Goal: Task Accomplishment & Management: Manage account settings

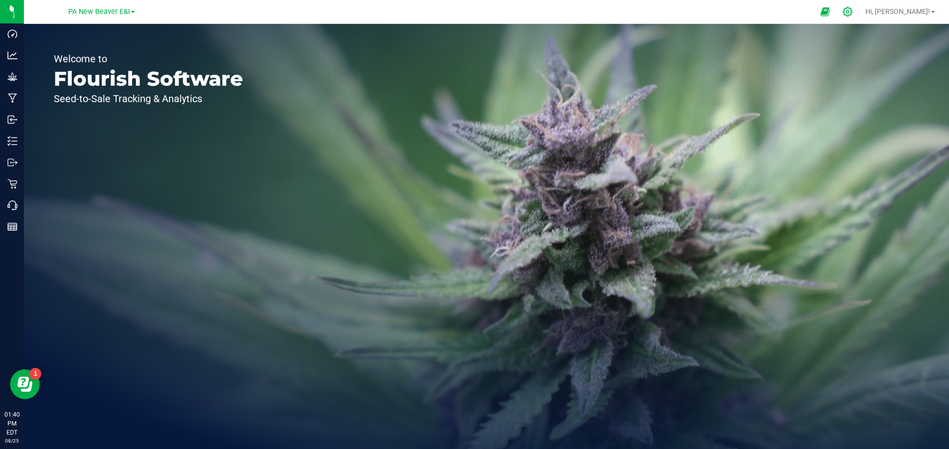
click at [852, 11] on icon at bounding box center [847, 11] width 9 height 9
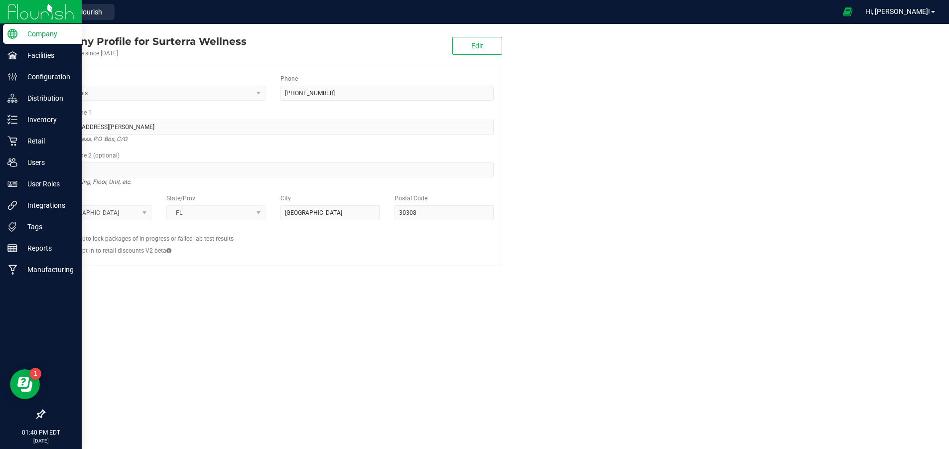
click at [40, 412] on icon at bounding box center [41, 414] width 10 height 10
click at [36, 415] on input "checkbox" at bounding box center [36, 415] width 0 height 0
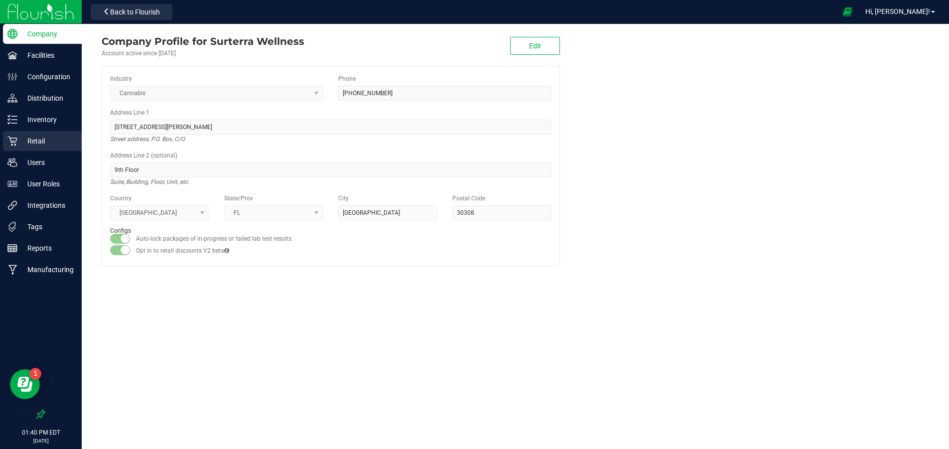
click at [39, 136] on p "Retail" at bounding box center [47, 141] width 60 height 12
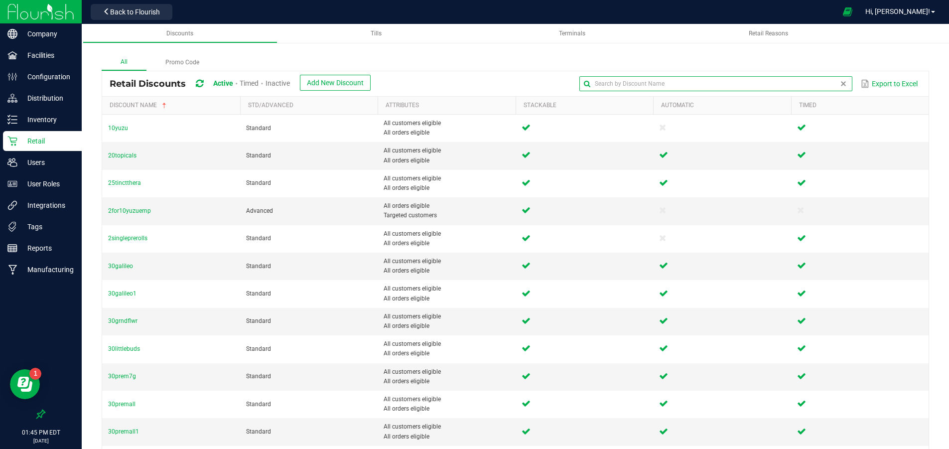
click at [829, 85] on input "text" at bounding box center [715, 83] width 272 height 15
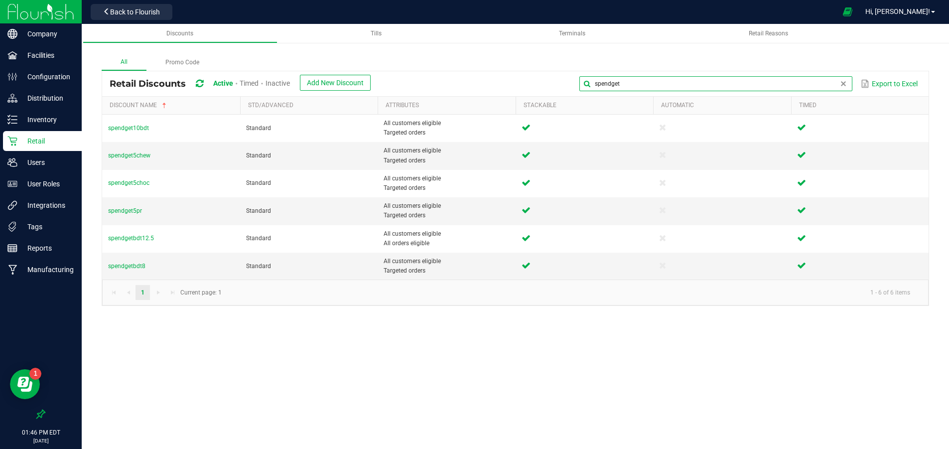
type input "spend get"
drag, startPoint x: 829, startPoint y: 85, endPoint x: 280, endPoint y: 87, distance: 548.9
click at [280, 87] on span "Inactive" at bounding box center [277, 83] width 24 height 8
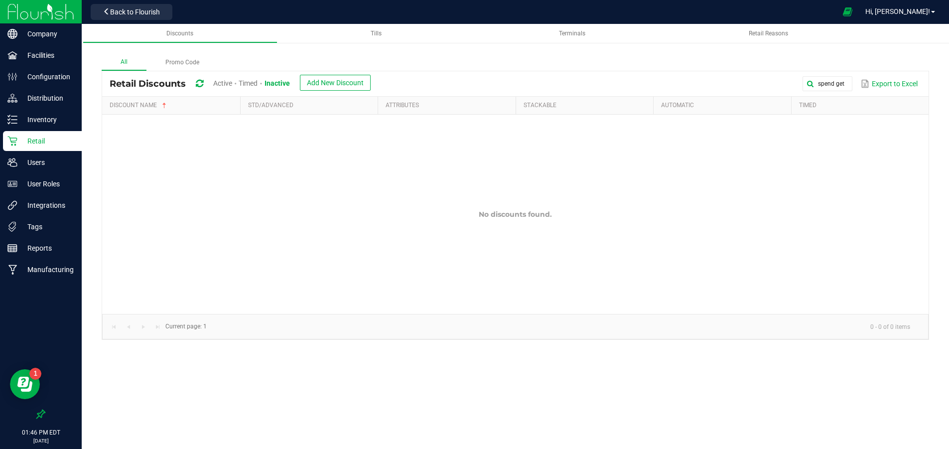
click at [284, 84] on span "Inactive" at bounding box center [276, 83] width 25 height 8
drag, startPoint x: 847, startPoint y: 84, endPoint x: 838, endPoint y: 84, distance: 9.0
click at [838, 84] on div "spend get Export to Excel" at bounding box center [649, 83] width 543 height 17
drag, startPoint x: 845, startPoint y: 83, endPoint x: 753, endPoint y: 79, distance: 91.7
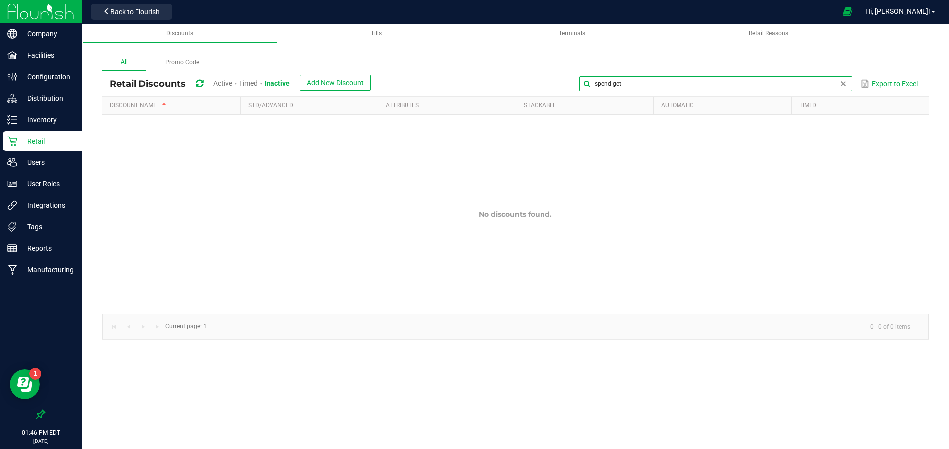
click at [753, 79] on input "spend get" at bounding box center [715, 83] width 272 height 15
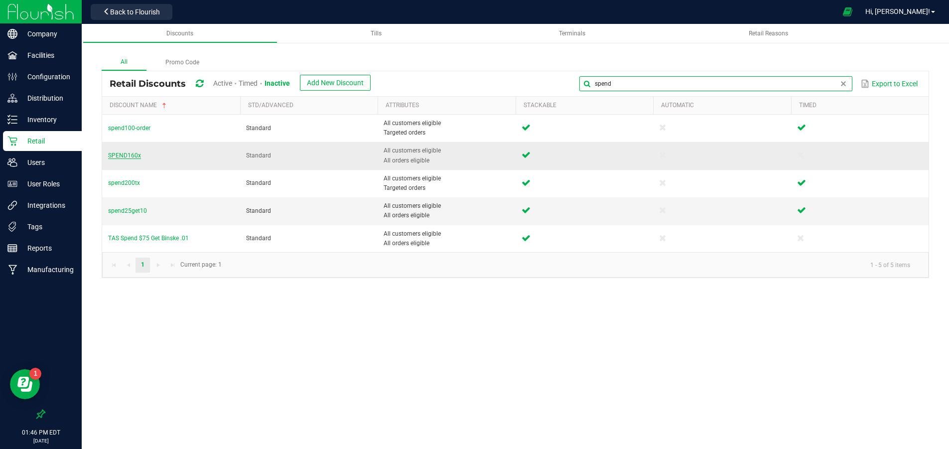
type input "spend"
click at [129, 157] on span "SPEND160x" at bounding box center [124, 155] width 33 height 7
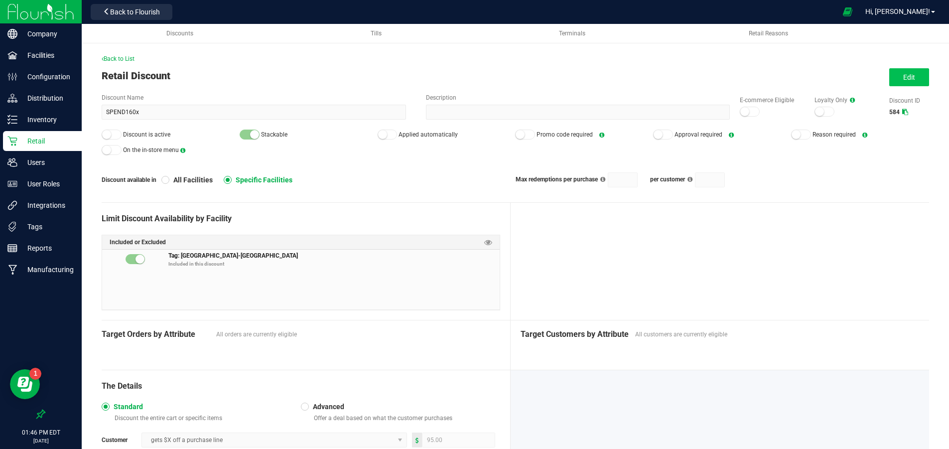
click at [900, 80] on button "Edit" at bounding box center [909, 77] width 40 height 18
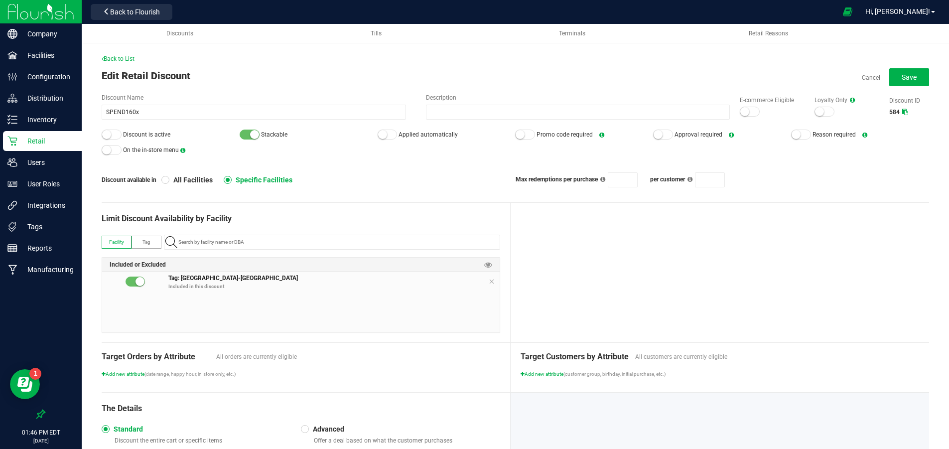
drag, startPoint x: 116, startPoint y: 135, endPoint x: 122, endPoint y: 133, distance: 6.0
click at [116, 135] on div at bounding box center [112, 135] width 20 height 10
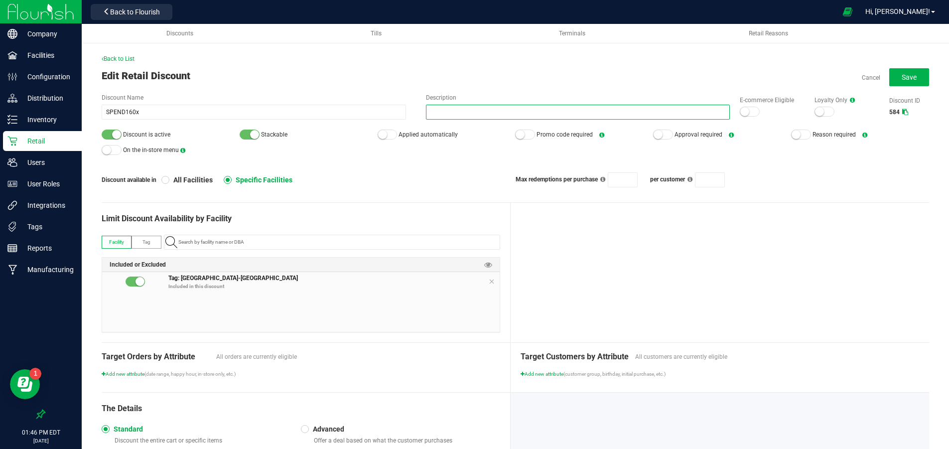
click at [464, 116] on input "Description" at bounding box center [578, 112] width 304 height 15
paste input "spend $100 get a chocolate for $5"
type input "spend $100 get a chocolate for $5 during the flash sale"
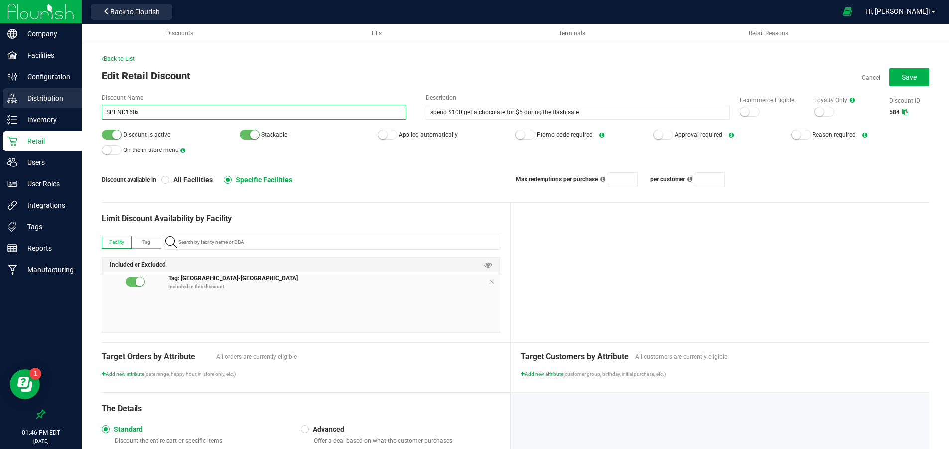
drag, startPoint x: 160, startPoint y: 110, endPoint x: 68, endPoint y: 105, distance: 91.8
click at [68, 105] on div "Company Facilities Configuration Distribution Inventory Retail Users User Roles…" at bounding box center [474, 224] width 949 height 449
type input "spendget5chocflash"
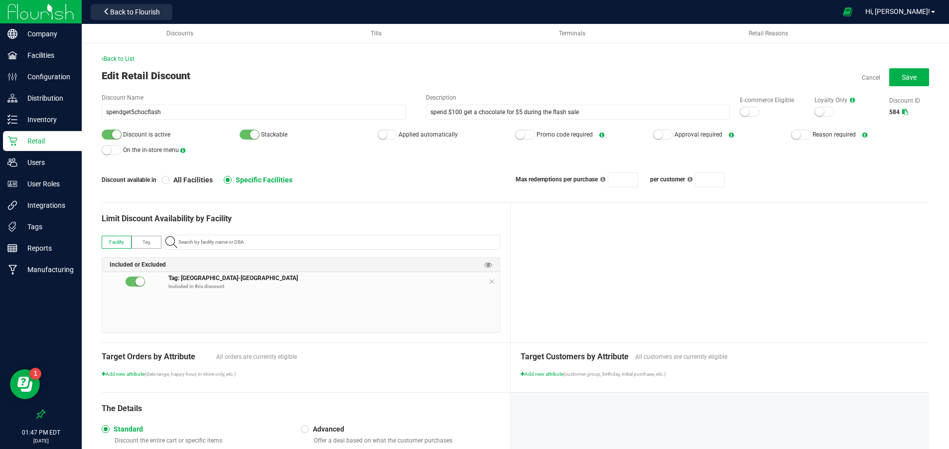
click at [355, 175] on div "Discount available in All Facilities Specific Facilities" at bounding box center [309, 179] width 414 height 9
click at [151, 239] on label "Tag" at bounding box center [146, 242] width 29 height 12
click at [246, 238] on input "NO DATA FOUND" at bounding box center [336, 242] width 325 height 14
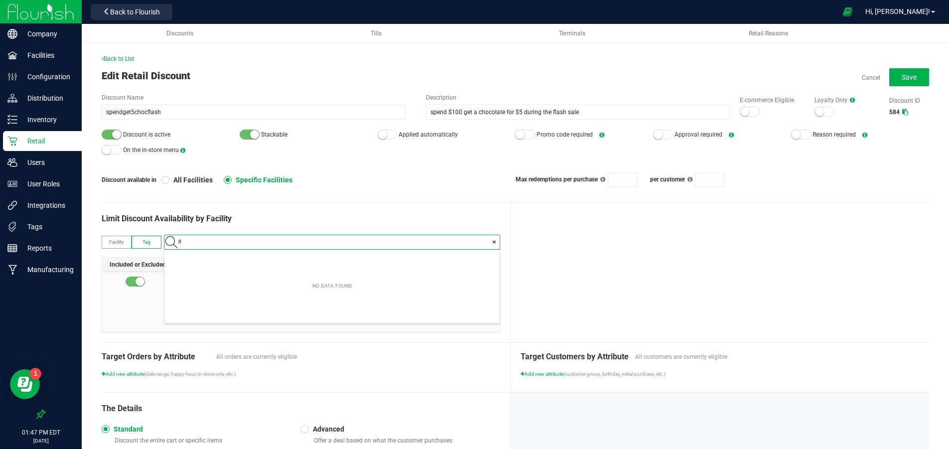
scroll to position [14, 335]
type input "fl-dis"
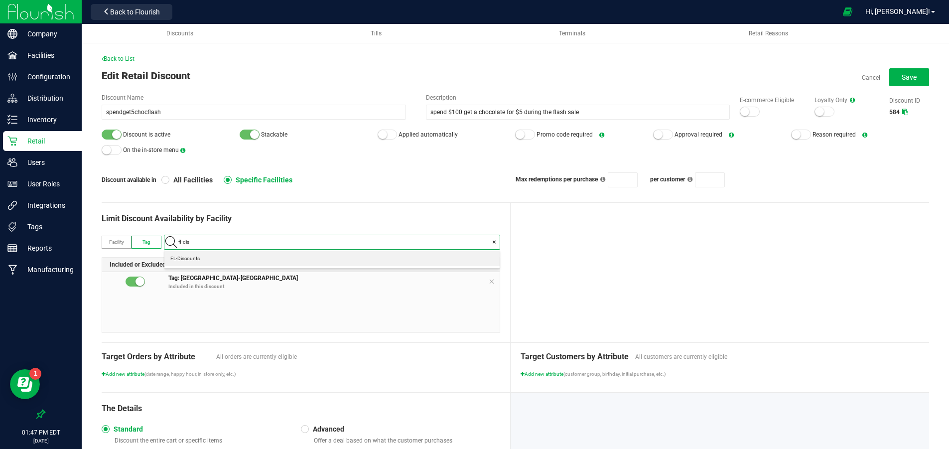
drag, startPoint x: 222, startPoint y: 259, endPoint x: 262, endPoint y: 261, distance: 40.9
click at [222, 259] on li "FL-Discounts" at bounding box center [331, 258] width 335 height 15
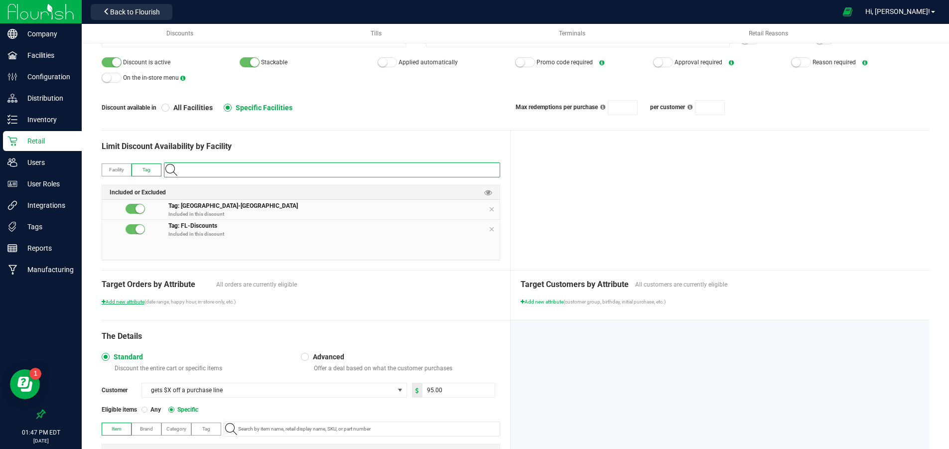
scroll to position [0, 0]
click at [135, 299] on span "Add new attribute" at bounding box center [123, 301] width 43 height 5
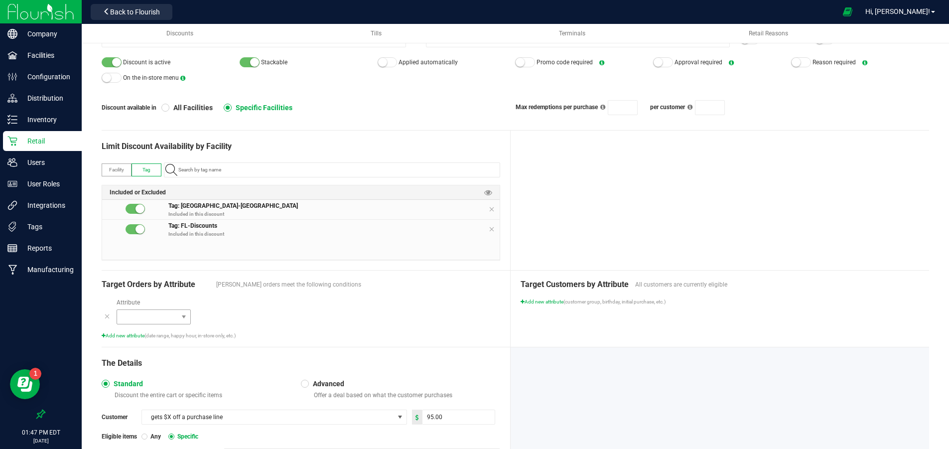
scroll to position [74, 0]
click at [153, 311] on span at bounding box center [147, 315] width 61 height 14
click at [153, 347] on span "Order minimum" at bounding box center [144, 347] width 42 height 10
click at [162, 317] on span "Order minimum" at bounding box center [147, 315] width 61 height 14
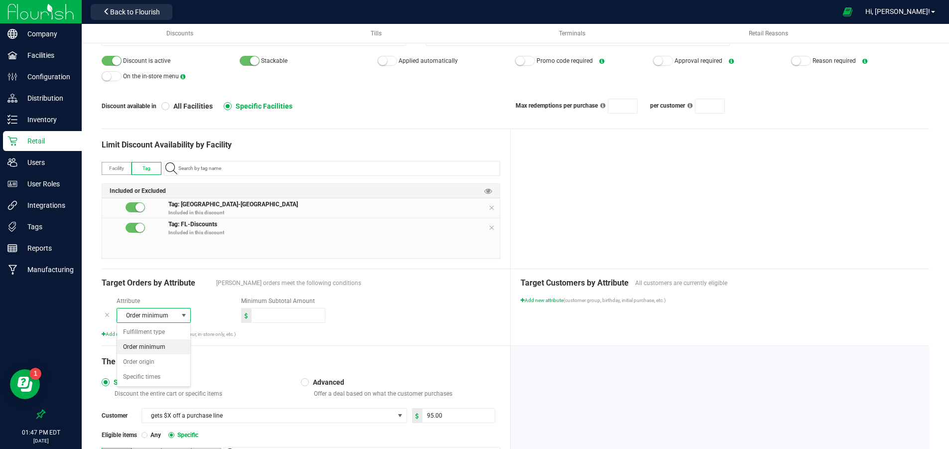
click at [161, 373] on li "Specific times" at bounding box center [153, 376] width 73 height 15
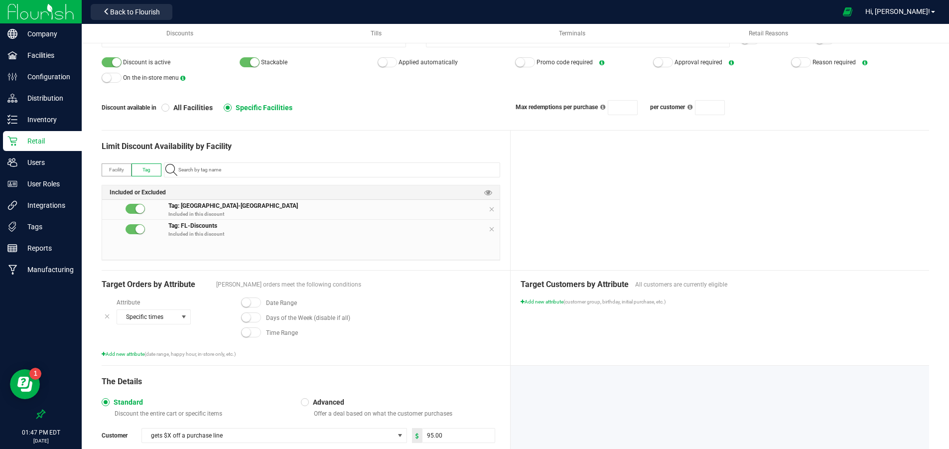
scroll to position [0, 0]
click at [260, 305] on toggle-switch at bounding box center [251, 303] width 20 height 10
click at [252, 302] on span at bounding box center [251, 302] width 20 height 10
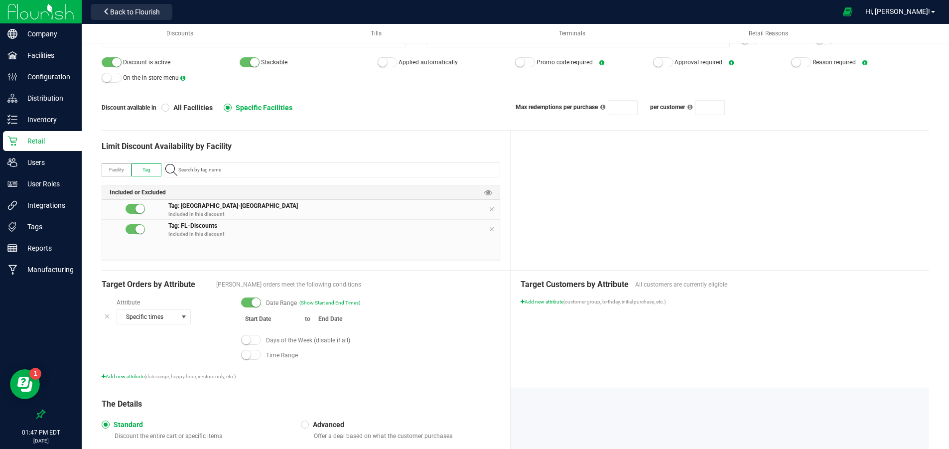
scroll to position [0, 0]
click at [315, 300] on span "(Show Start and End Times)" at bounding box center [329, 302] width 61 height 7
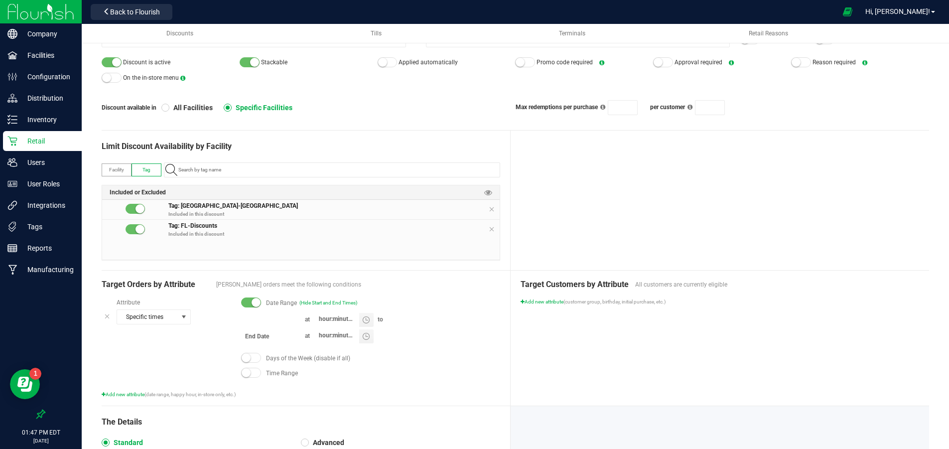
type input "month/day/year"
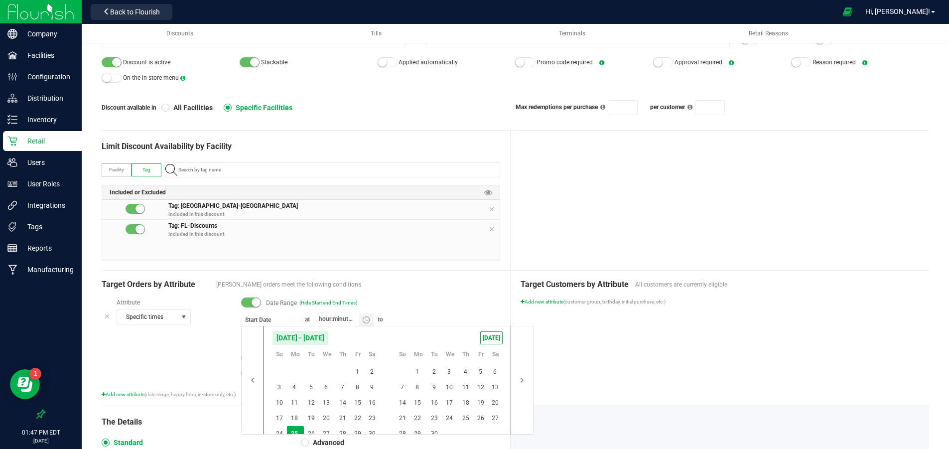
click at [269, 317] on input at bounding box center [271, 319] width 60 height 12
click at [493, 336] on span "[DATE]" at bounding box center [491, 337] width 22 height 13
type input "[DATE]"
click at [313, 429] on span "26" at bounding box center [311, 433] width 14 height 15
type input "[DATE]"
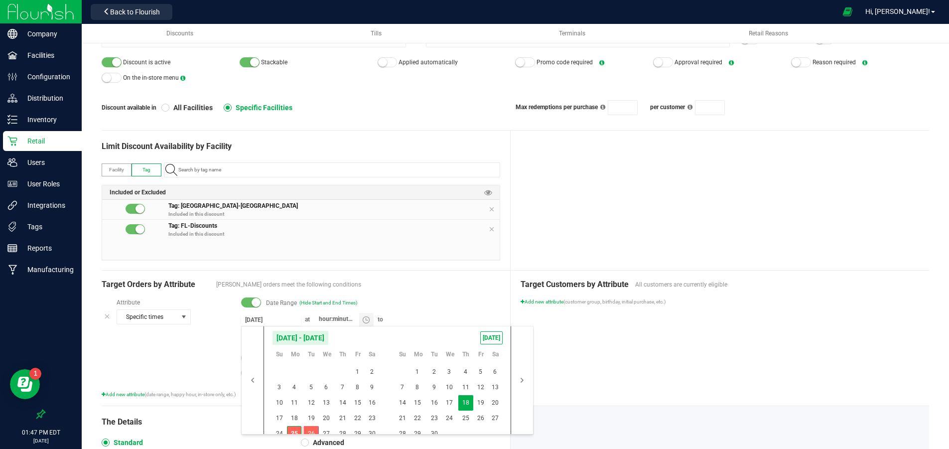
click at [686, 350] on div "Target Customers by Attribute All customers are currently eligible Add new attr…" at bounding box center [720, 337] width 418 height 135
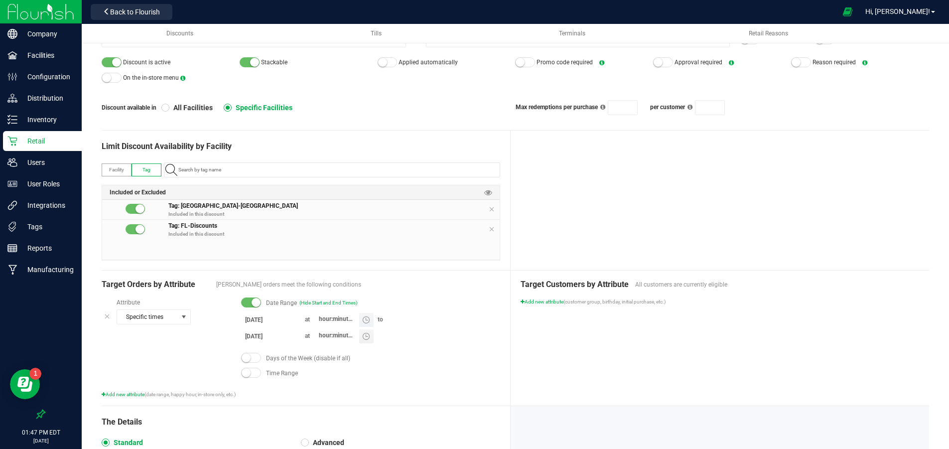
click at [325, 318] on input "hour:minute AM" at bounding box center [336, 319] width 45 height 12
type input "8:36 PM"
click at [322, 338] on input "hour:minute AM" at bounding box center [336, 335] width 45 height 12
type input "8:35 PM"
click at [474, 346] on div "Date Range (Hide Start and End Times) [DATE] 8:36 PM to [DATE] 8:35 PM Days of …" at bounding box center [365, 340] width 269 height 85
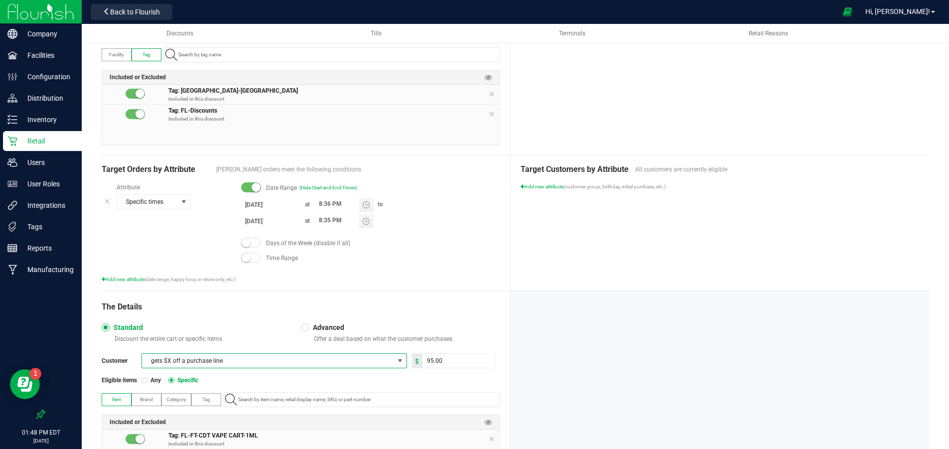
click at [260, 364] on span "gets $X off a purchase line" at bounding box center [268, 361] width 252 height 14
click at [459, 363] on input "95" at bounding box center [458, 361] width 72 height 14
type input "9"
type input "2.50"
click at [480, 313] on div "The Details Standard Discount the entire cart or specific items Advanced Offer …" at bounding box center [306, 395] width 409 height 209
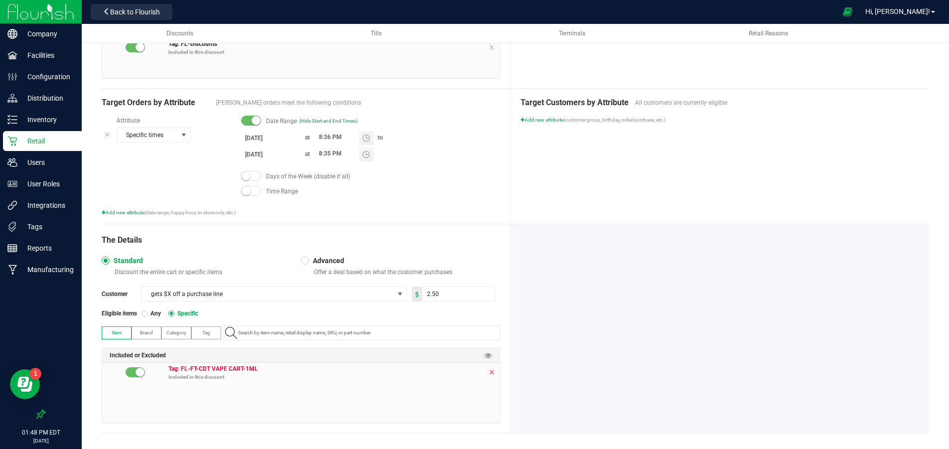
click at [492, 371] on icon at bounding box center [492, 372] width 6 height 8
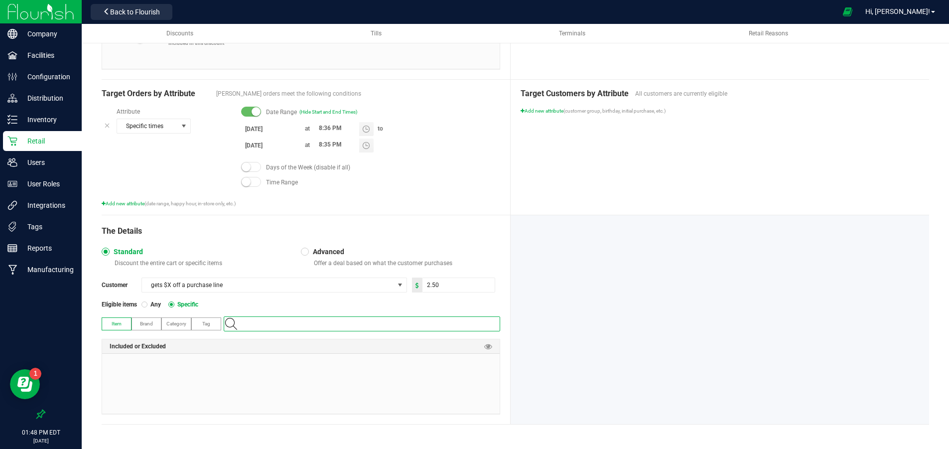
drag, startPoint x: 238, startPoint y: 321, endPoint x: 244, endPoint y: 320, distance: 6.5
click at [238, 321] on input "NO DATA FOUND" at bounding box center [366, 324] width 265 height 14
paste input "HT - BAR - 100MG - THC - MILK CHOCOLATE"
type input "HT - BAR - 100MG - THC - MILK CHOCOLATE"
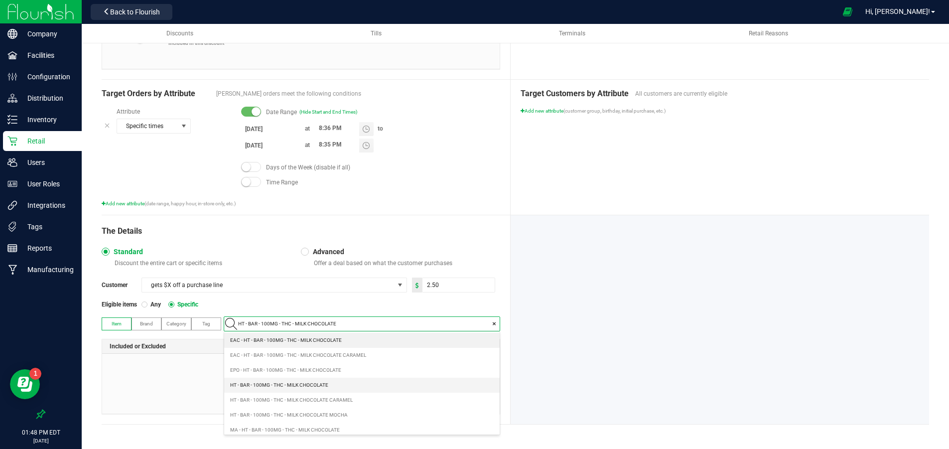
click at [322, 383] on span "HT - BAR - 100MG - THC - MILK CHOCOLATE" at bounding box center [279, 385] width 98 height 10
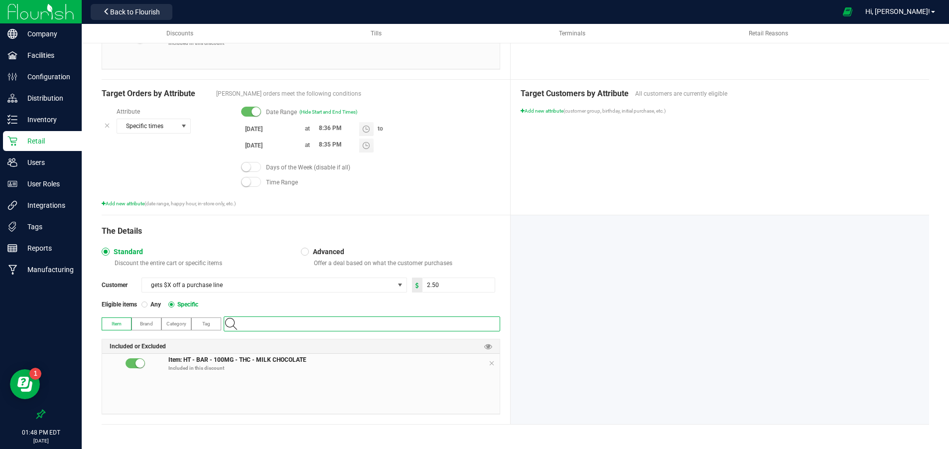
paste input "HT - BAR - 100MG - THC - DARK CHOCOLATE"
type input "HT - BAR - 100MG - THC - DARK CHOCOLATE"
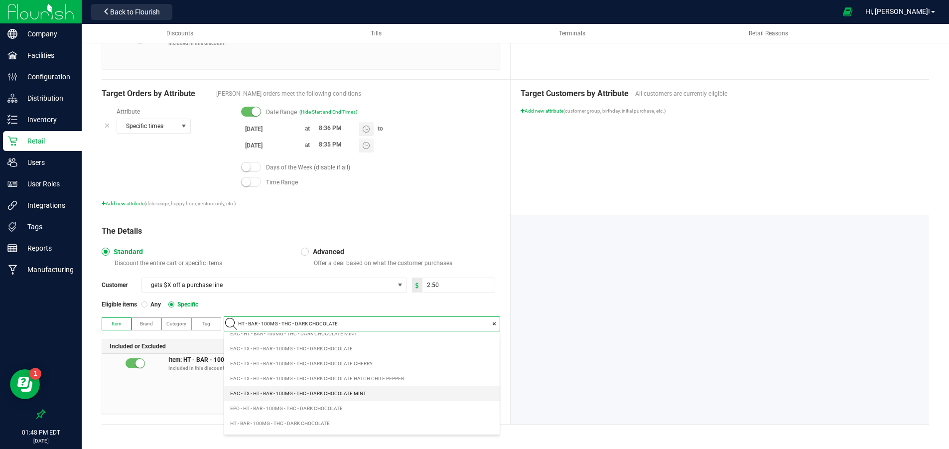
scroll to position [78, 0]
click at [319, 394] on span "HT - BAR - 100MG - THC - DARK CHOCOLATE" at bounding box center [280, 397] width 100 height 10
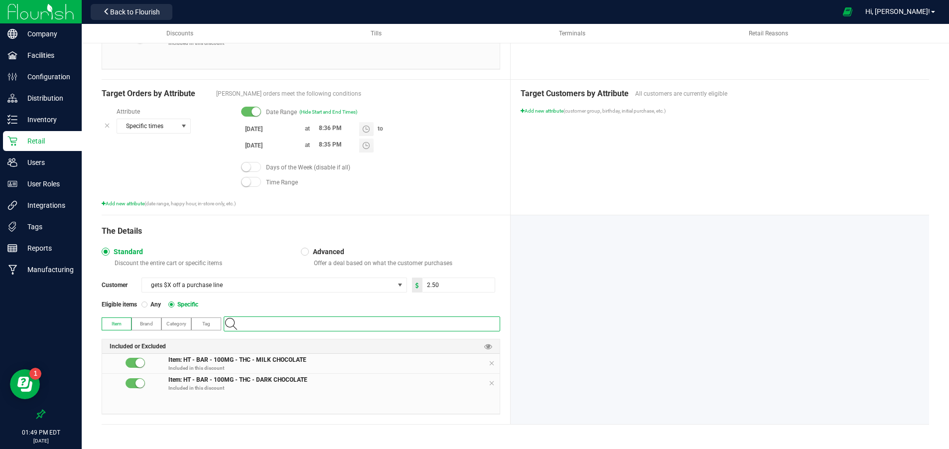
paste input "HT - BAR - 100MG - THC - DARK CHOCOLATE CHERRY"
type input "HT - BAR - 100MG - THC - DARK CHOCOLATE CHERRY"
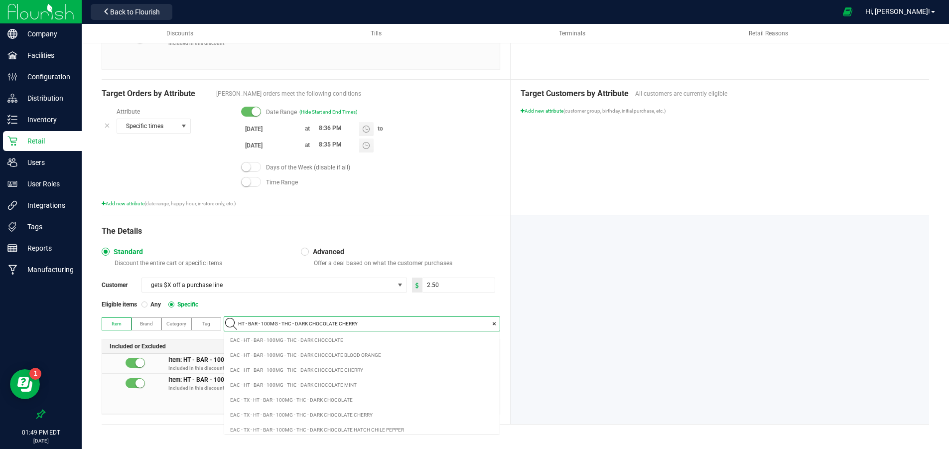
scroll to position [14, 275]
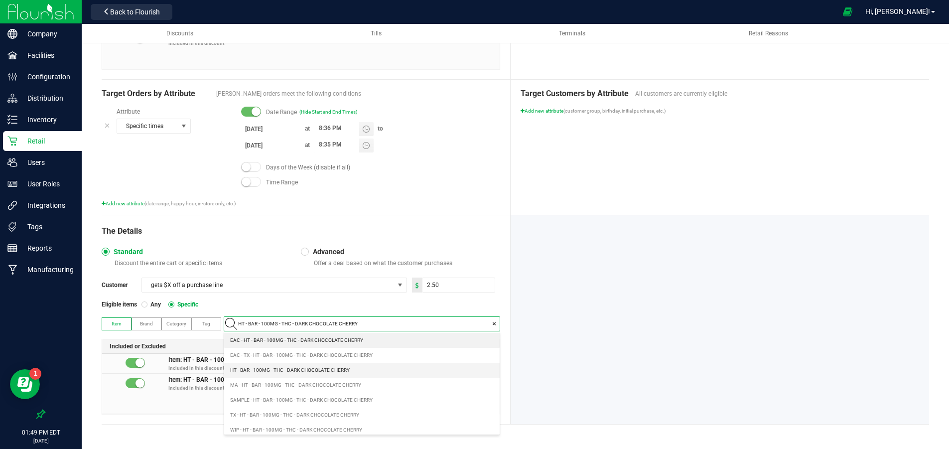
click at [334, 369] on span "HT - BAR - 100MG - THC - DARK CHOCOLATE CHERRY" at bounding box center [290, 370] width 120 height 10
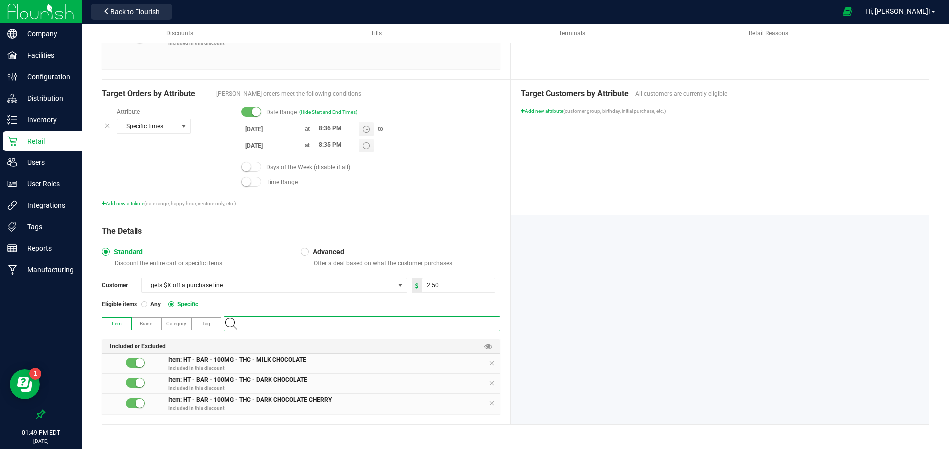
paste input "HT - BAR - 100MG - THC - DARK CHOCOLATE MINT"
type input "HT - BAR - 100MG - THC - DARK CHOCOLATE MINT"
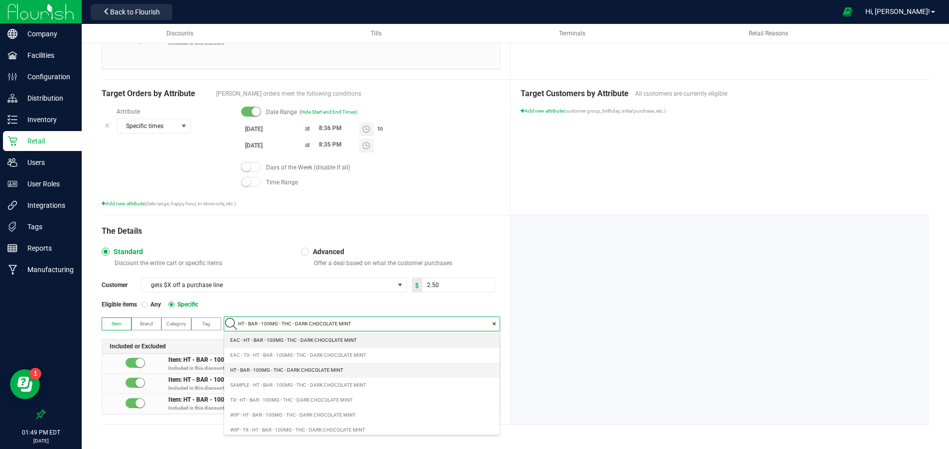
click at [291, 370] on span "HT - BAR - 100MG - THC - DARK CHOCOLATE MINT" at bounding box center [286, 370] width 113 height 10
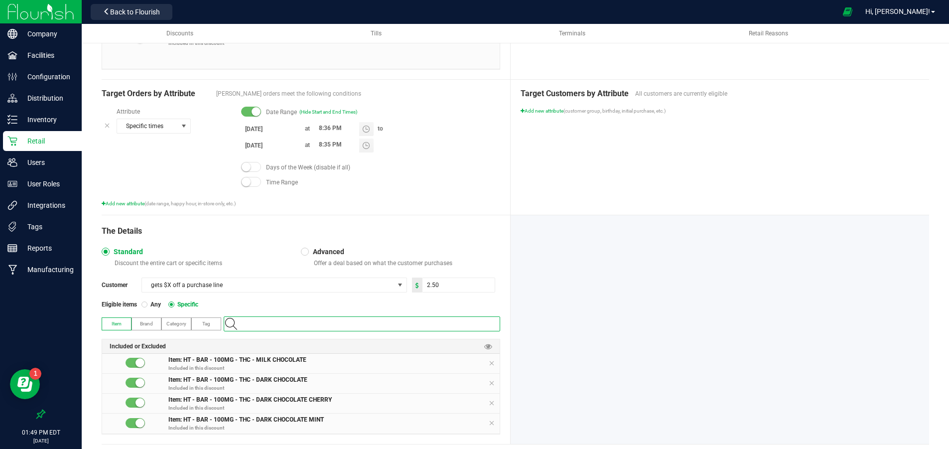
paste input "HT - BAR - 100MG - THC - MILK CHOCOLATE CARAMEL"
type input "HT - BAR - 100MG - THC - MILK CHOCOLATE CARAMEL"
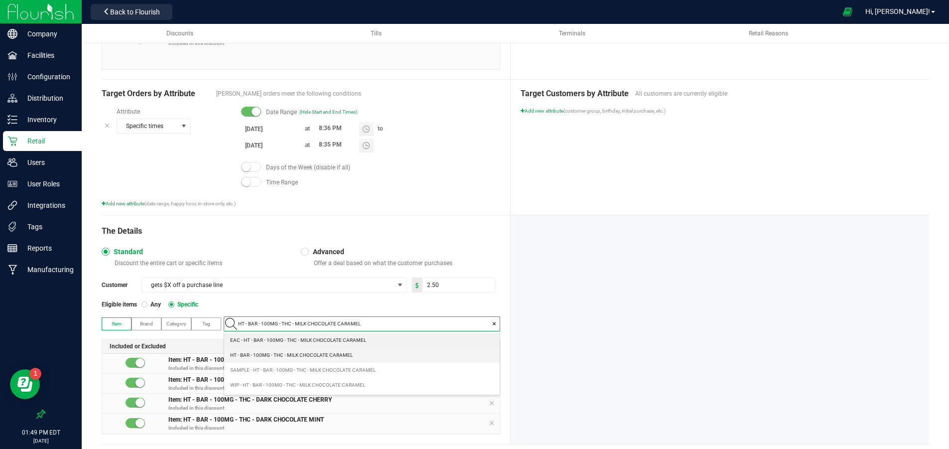
click at [284, 353] on span "HT - BAR - 100MG - THC - MILK CHOCOLATE CARAMEL" at bounding box center [291, 355] width 123 height 10
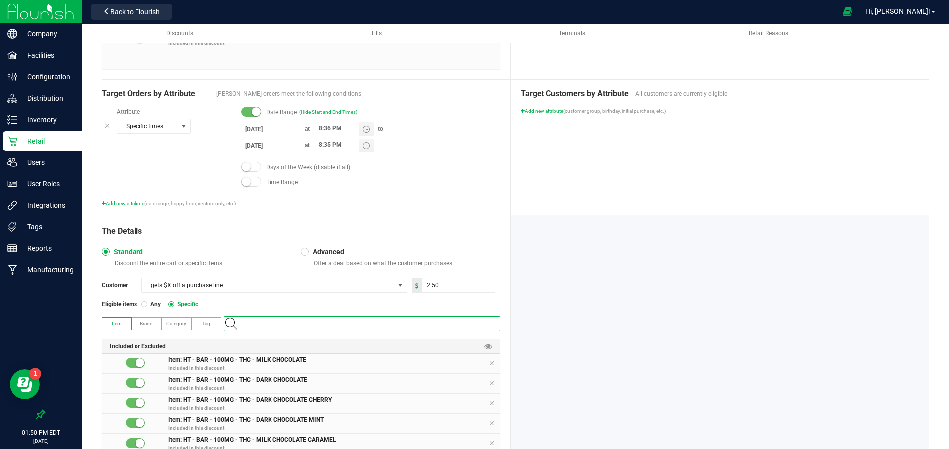
paste input "HT - BAR - 100MG - THC - DARK CHOCOLATE BLOOD ORANGE"
type input "HT - BAR - 100MG - THC - DARK CHOCOLATE BLOOD ORANGE"
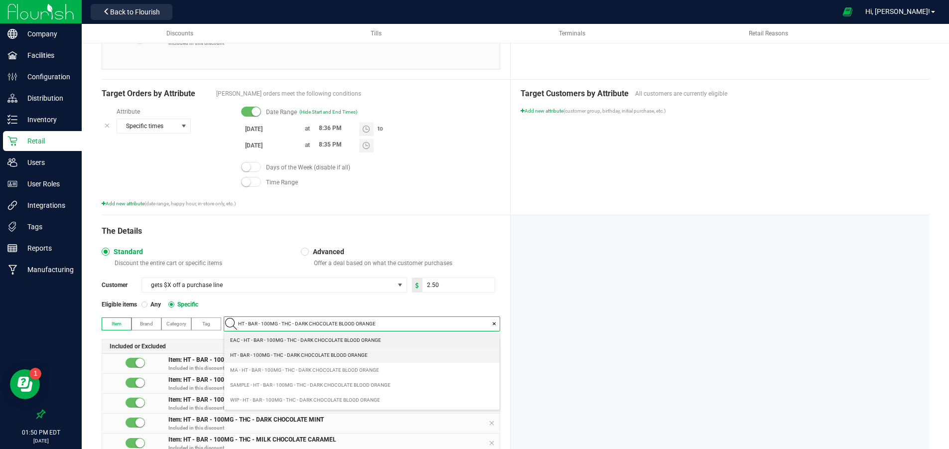
click at [312, 354] on span "HT - BAR - 100MG - THC - DARK CHOCOLATE BLOOD ORANGE" at bounding box center [298, 355] width 137 height 10
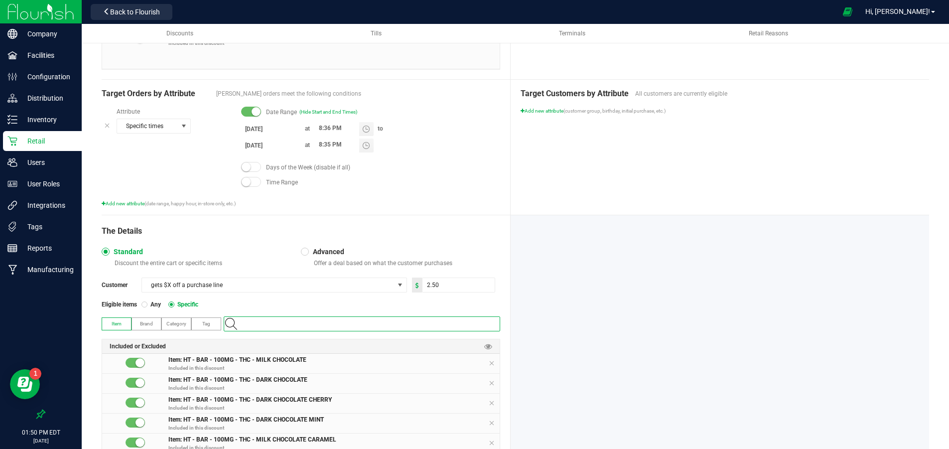
paste input "HT - BAR - 100MG - THC - MILK CHOCOLATE MOCHA"
type input "HT - BAR - 100MG - THC - MILK CHOCOLATE MOCHA"
click at [260, 337] on span "HT - BAR - 100MG - THC - MILK CHOCOLATE MOCHA" at bounding box center [289, 340] width 118 height 10
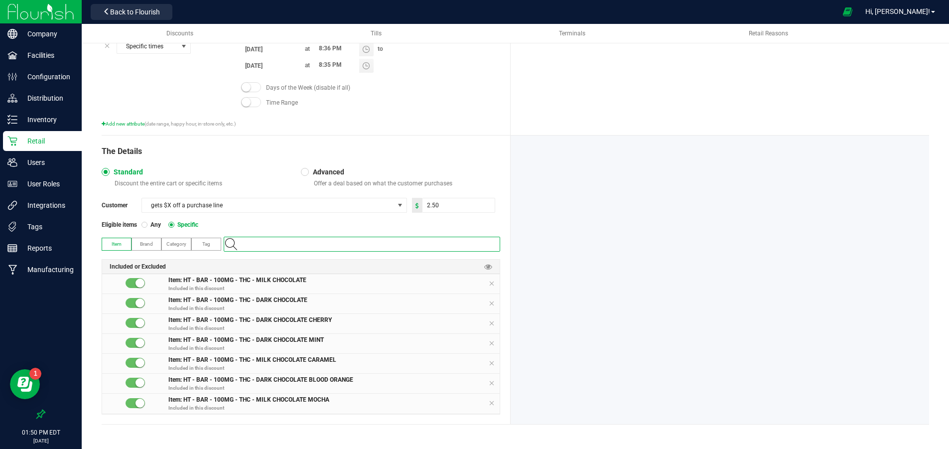
scroll to position [0, 0]
click at [631, 367] on div at bounding box center [720, 279] width 418 height 288
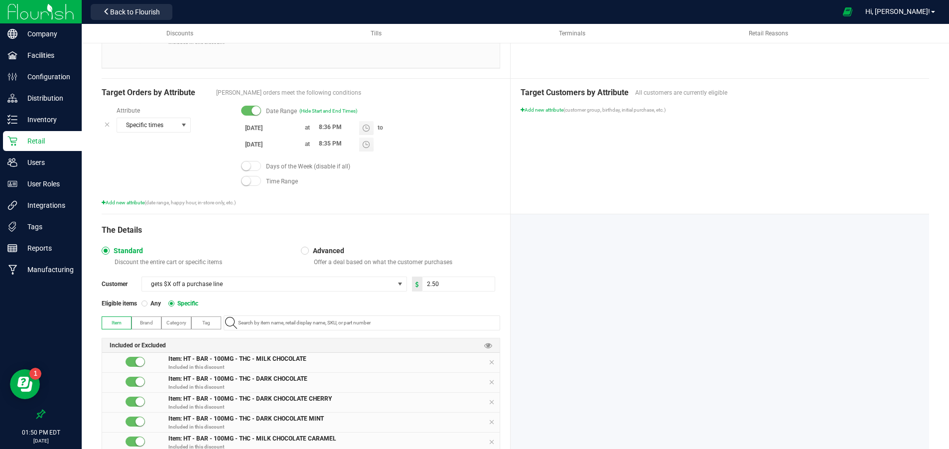
scroll to position [259, 0]
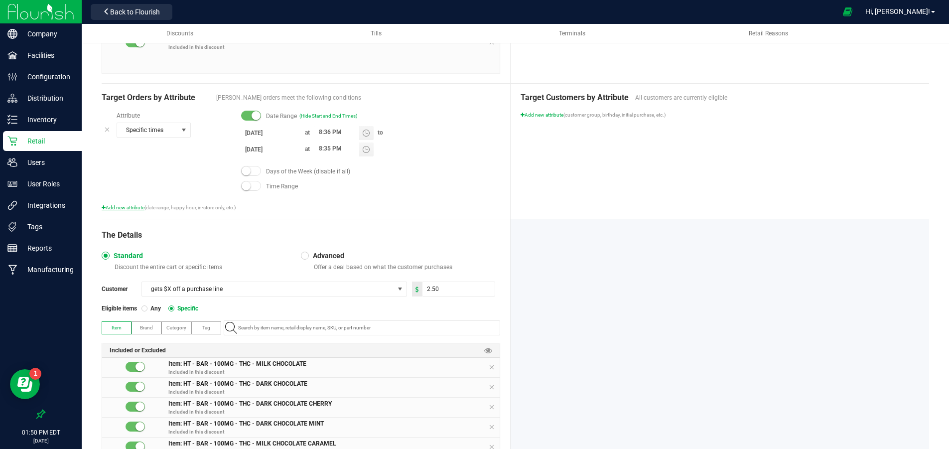
click at [127, 209] on span "Add new attribute" at bounding box center [123, 207] width 43 height 5
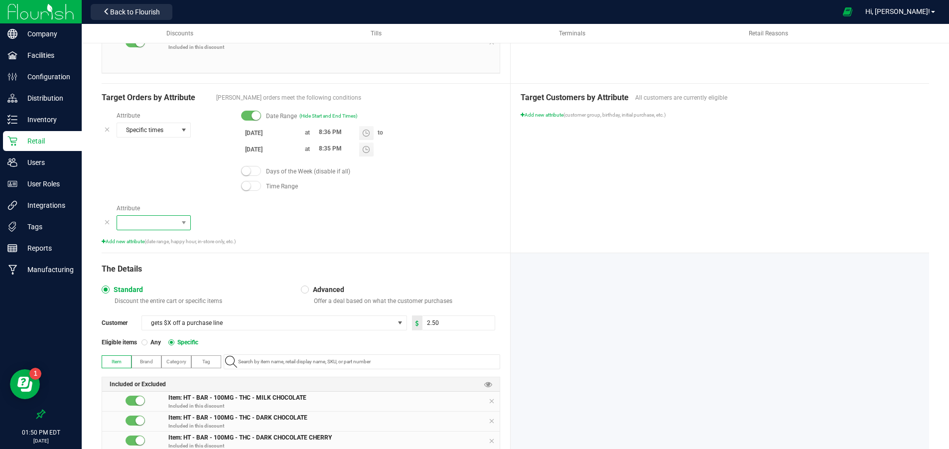
click at [138, 222] on span at bounding box center [147, 223] width 61 height 14
click at [145, 252] on span "Order minimum" at bounding box center [144, 254] width 42 height 10
click at [262, 221] on input at bounding box center [288, 223] width 73 height 14
type input "100.00"
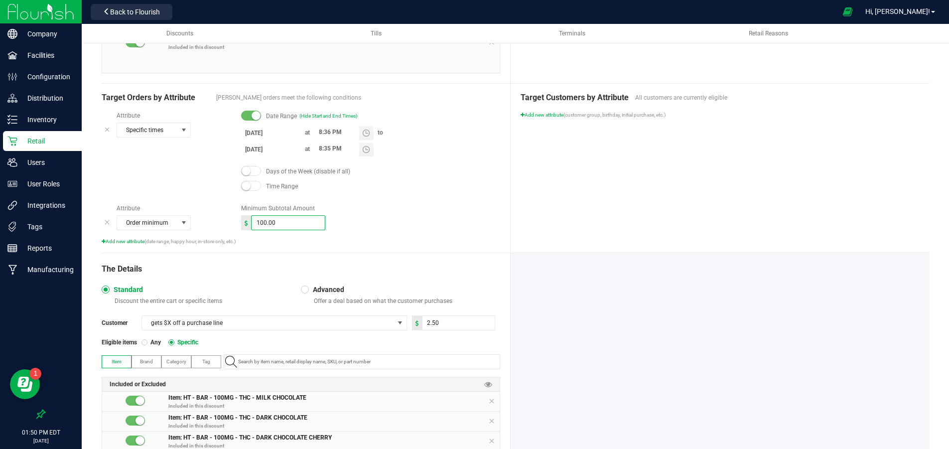
click at [386, 218] on div "100.00" at bounding box center [370, 222] width 259 height 15
click at [422, 225] on div "100.00" at bounding box center [370, 222] width 259 height 15
click at [418, 228] on div "100.00" at bounding box center [370, 222] width 259 height 15
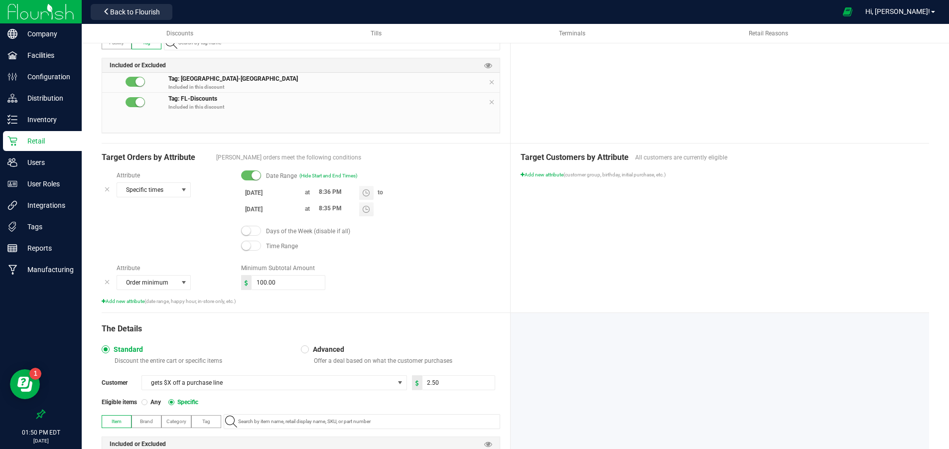
scroll to position [191, 0]
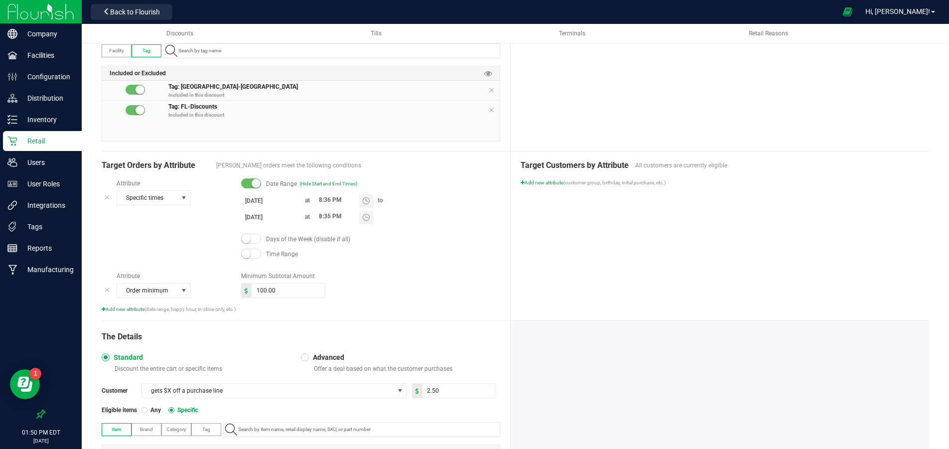
click at [602, 277] on div "Target Customers by Attribute All customers are currently eligible Add new attr…" at bounding box center [720, 235] width 418 height 169
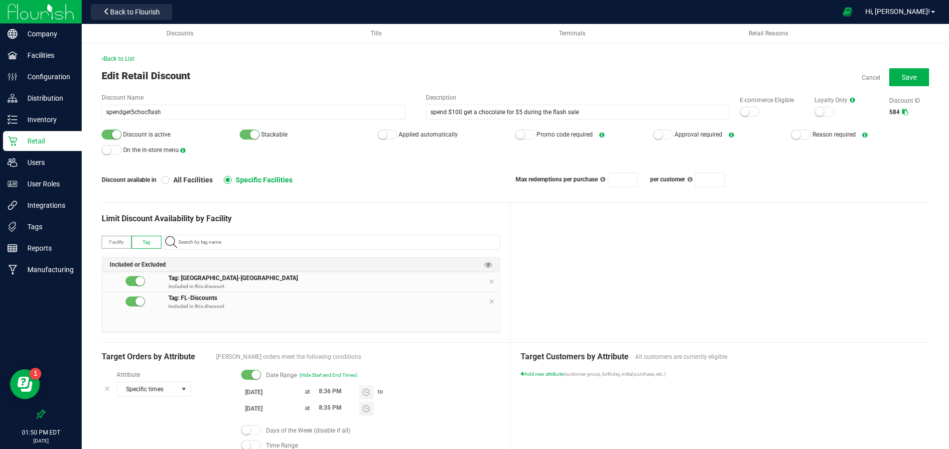
scroll to position [0, 0]
click at [905, 80] on span "Save" at bounding box center [909, 77] width 15 height 8
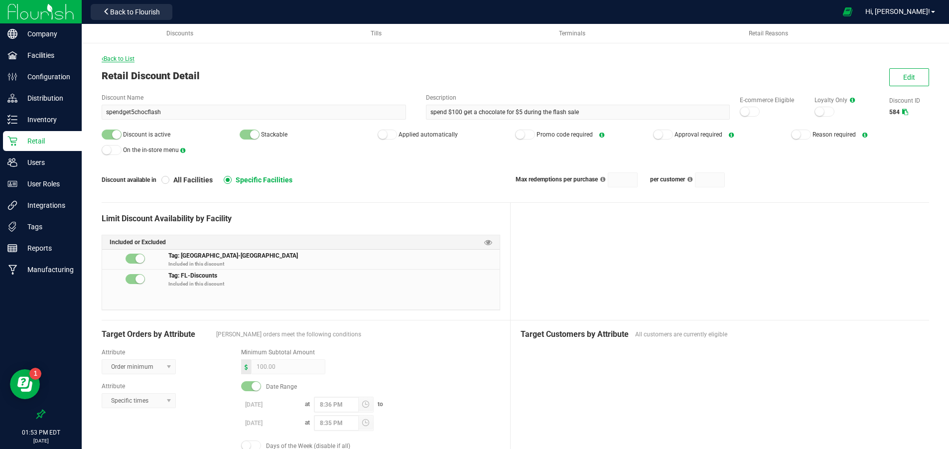
click at [121, 56] on span "Back to List" at bounding box center [118, 58] width 33 height 7
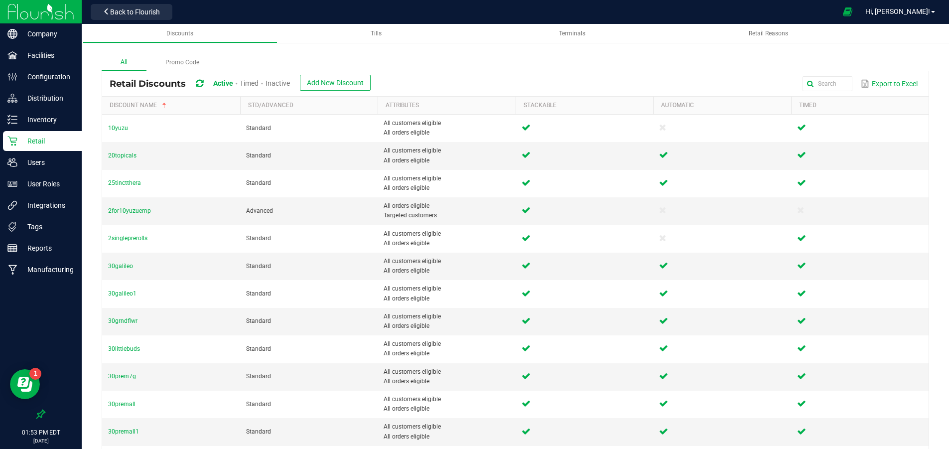
click at [278, 82] on span "Inactive" at bounding box center [277, 83] width 24 height 8
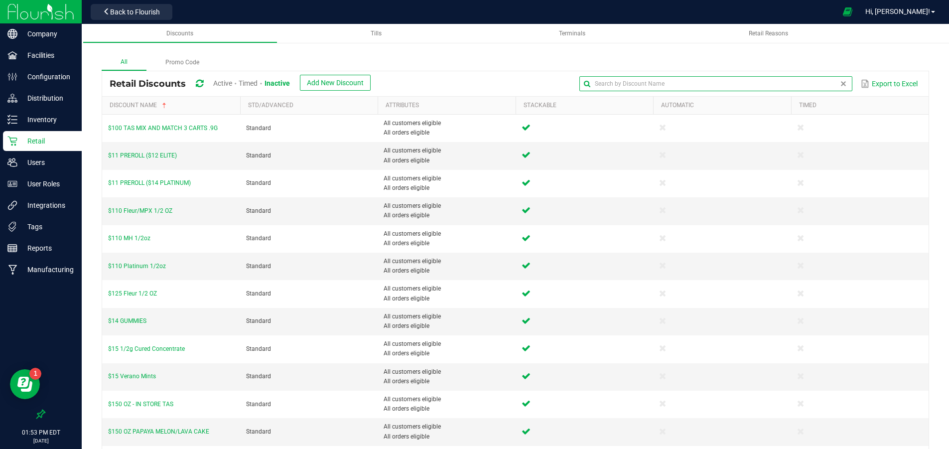
click at [845, 89] on input "text" at bounding box center [715, 83] width 272 height 15
type input "get"
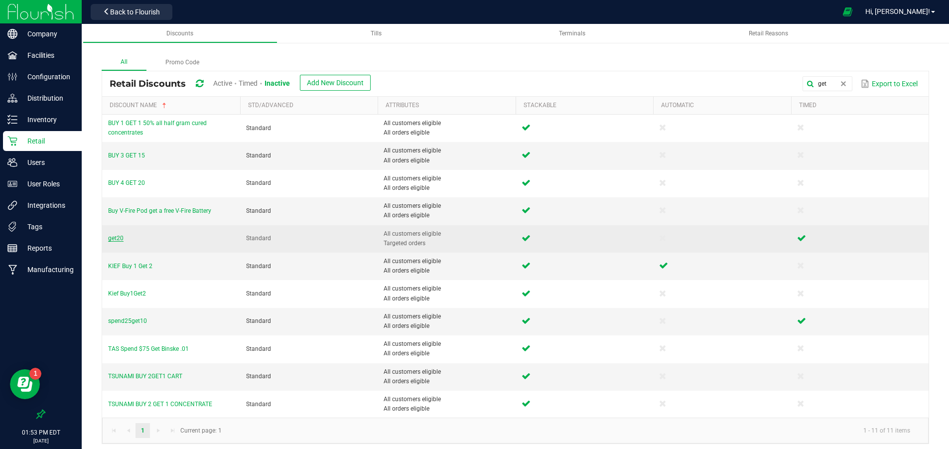
click at [118, 238] on span "get20" at bounding box center [115, 238] width 15 height 7
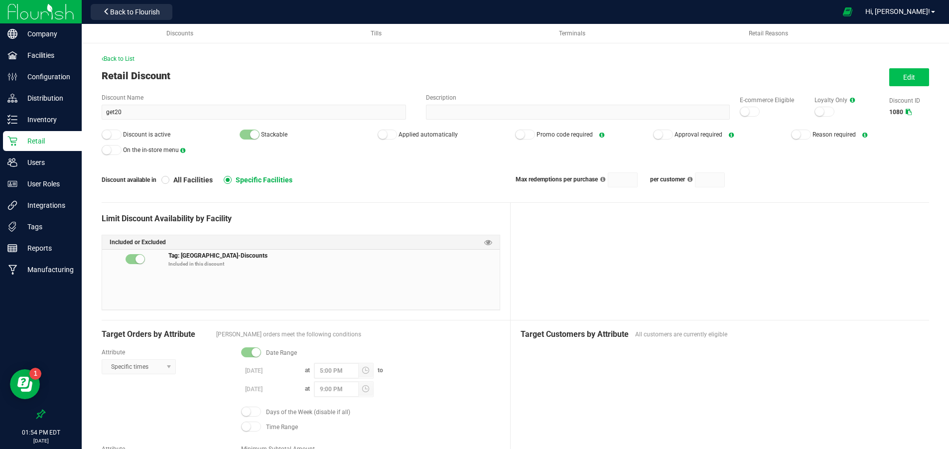
click at [916, 75] on button "Edit" at bounding box center [909, 77] width 40 height 18
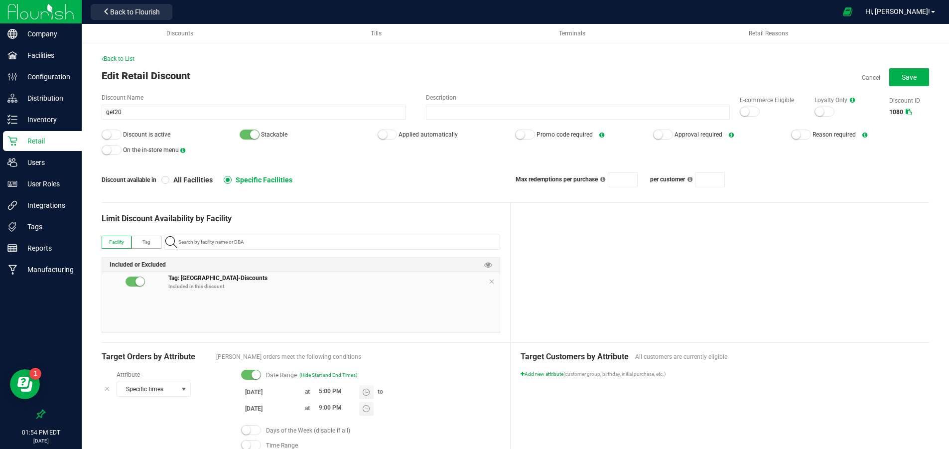
drag, startPoint x: 109, startPoint y: 131, endPoint x: 119, endPoint y: 128, distance: 10.1
click at [109, 131] on small at bounding box center [106, 134] width 9 height 9
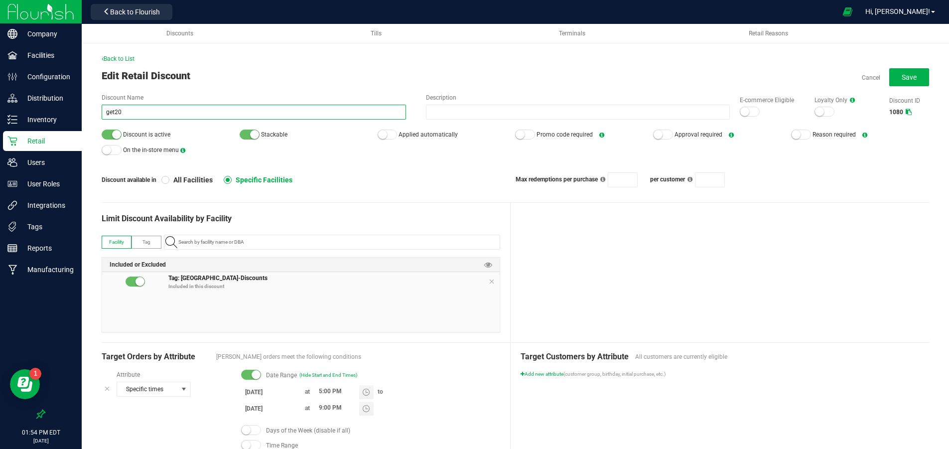
click at [166, 109] on input "get20" at bounding box center [254, 112] width 304 height 15
type input "g"
type input "spendget5chewflash"
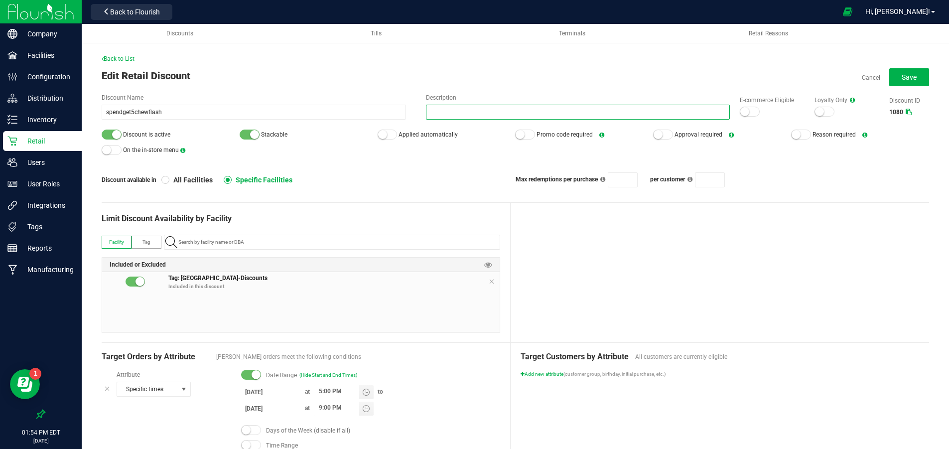
click at [435, 112] on input "Description" at bounding box center [578, 112] width 304 height 15
paste input "spend $100 get a chew for $5"
type input "spend $100 get a chew for $5 during the flash sale"
click at [452, 172] on div "Discount available in All Facilities Specific Facilities Max redemptions per pu…" at bounding box center [515, 179] width 827 height 15
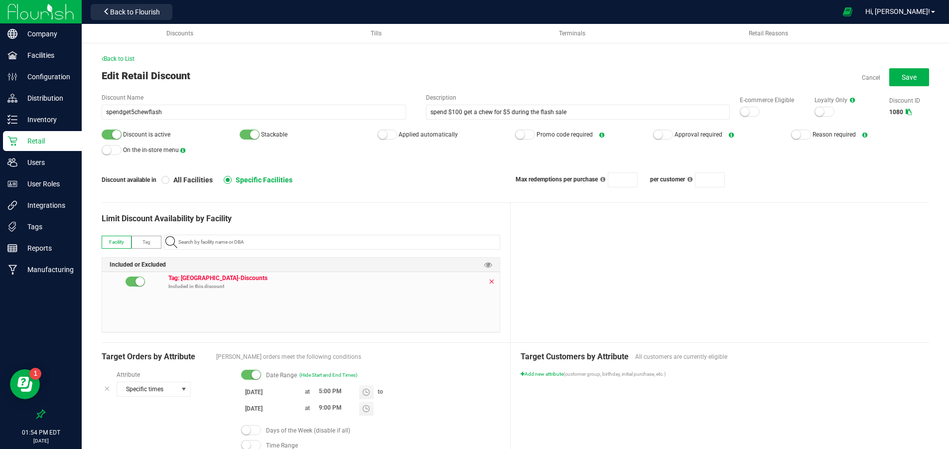
drag, startPoint x: 491, startPoint y: 279, endPoint x: 484, endPoint y: 279, distance: 7.5
click at [491, 279] on icon at bounding box center [492, 281] width 6 height 8
click at [150, 244] on span "Tag" at bounding box center [146, 241] width 8 height 5
click at [235, 242] on input "NO DATA FOUND" at bounding box center [336, 242] width 325 height 14
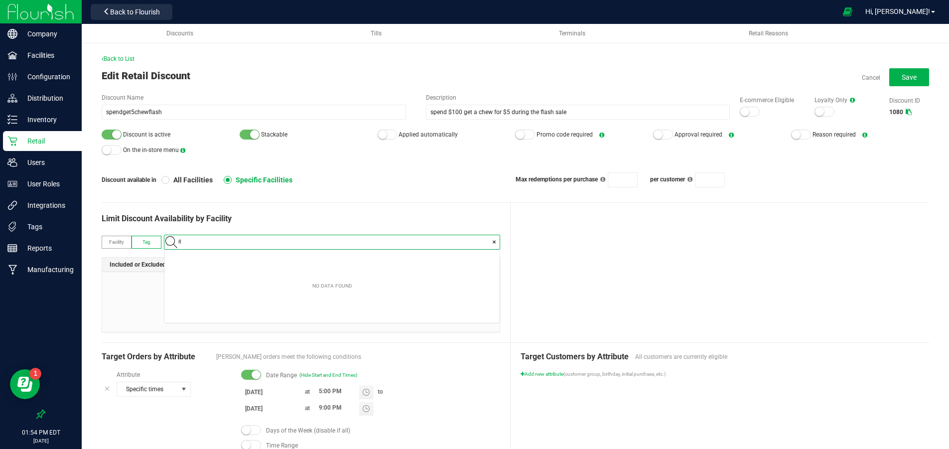
scroll to position [14, 335]
type input "fl-dis"
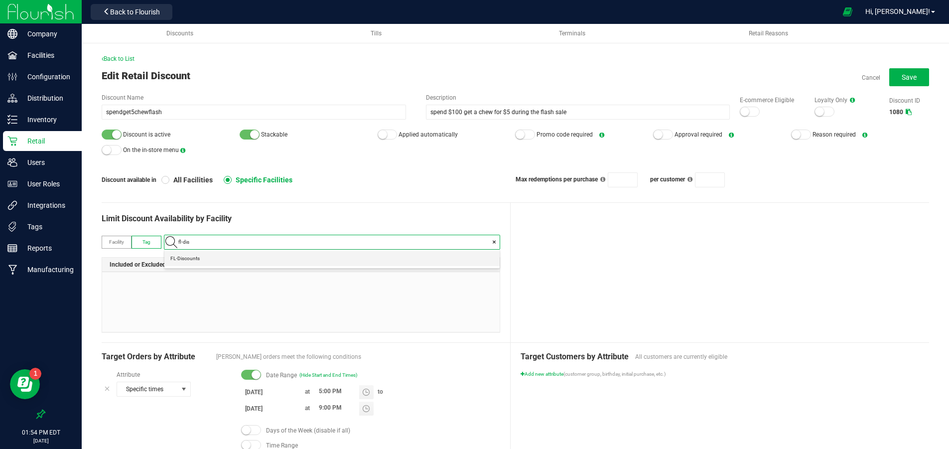
click at [224, 254] on li "FL-Discounts" at bounding box center [331, 258] width 335 height 15
type input "fl-ct"
click at [204, 258] on li "FL-[GEOGRAPHIC_DATA]" at bounding box center [331, 258] width 335 height 15
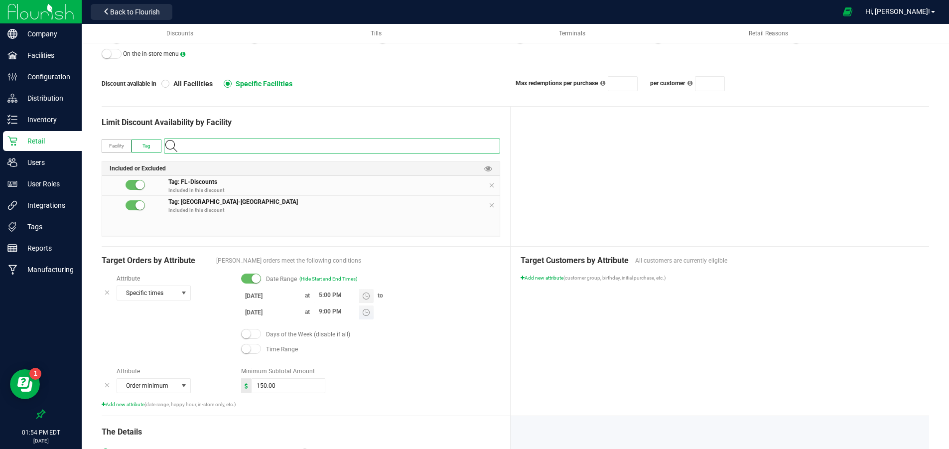
scroll to position [97, 0]
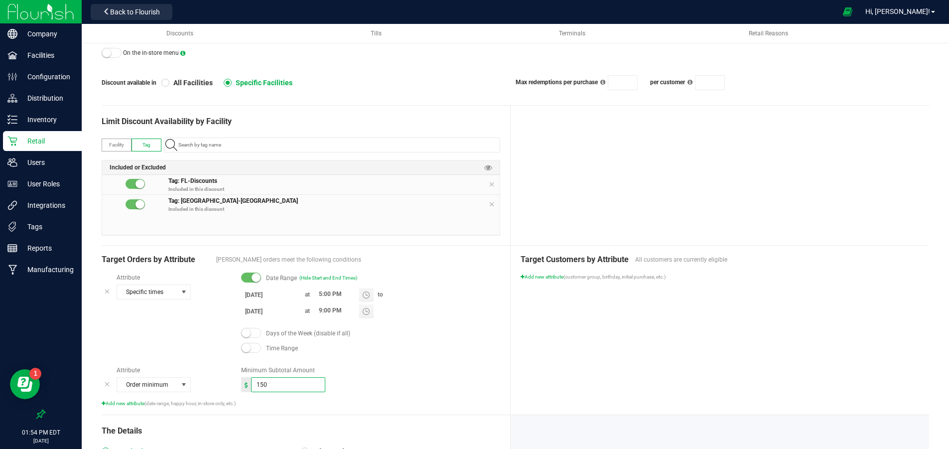
click at [279, 386] on input "150" at bounding box center [288, 385] width 73 height 14
type input "100.00"
drag, startPoint x: 432, startPoint y: 400, endPoint x: 425, endPoint y: 394, distance: 9.5
click at [433, 400] on div "Add new attribute (date range, happy hour, in-store only, etc.)" at bounding box center [301, 402] width 398 height 7
click at [254, 292] on input "[DATE]" at bounding box center [271, 294] width 60 height 12
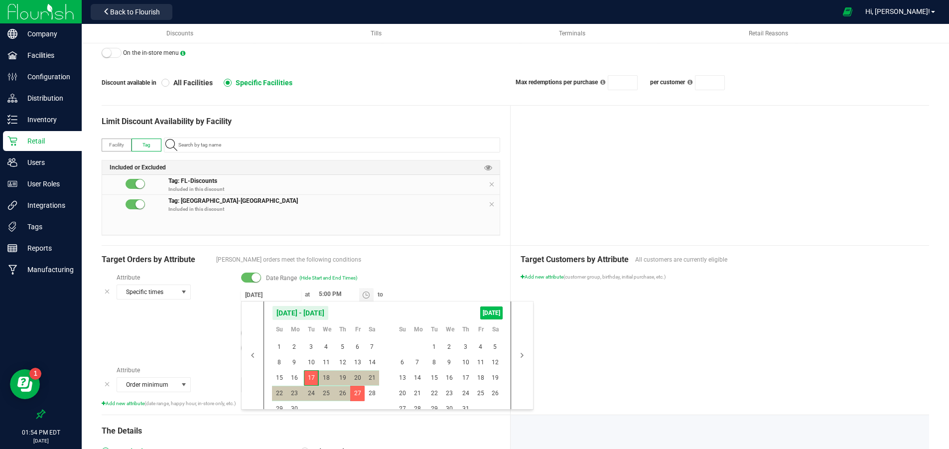
click at [494, 311] on span "[DATE]" at bounding box center [491, 312] width 22 height 13
type input "[DATE]"
drag, startPoint x: 312, startPoint y: 406, endPoint x: 332, endPoint y: 405, distance: 19.9
click at [312, 406] on span "26" at bounding box center [311, 408] width 14 height 15
type input "[DATE]"
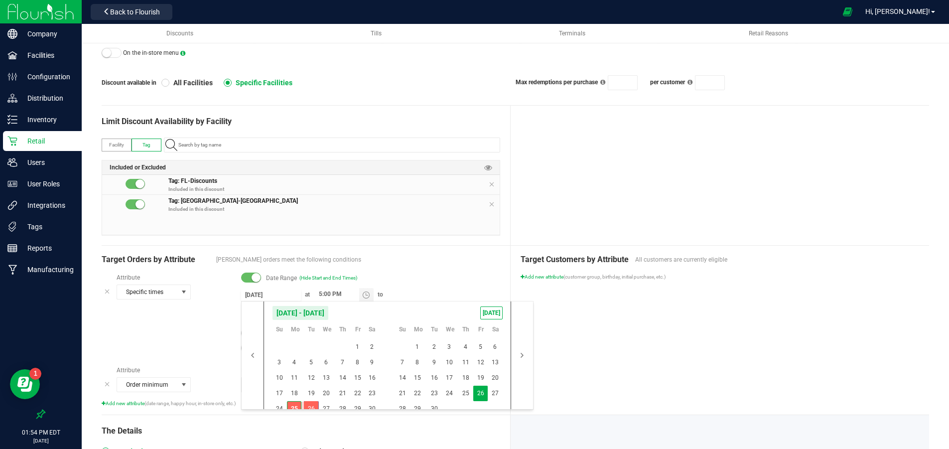
click at [656, 351] on div "Target Customers by Attribute All customers are currently eligible Add new attr…" at bounding box center [720, 330] width 418 height 169
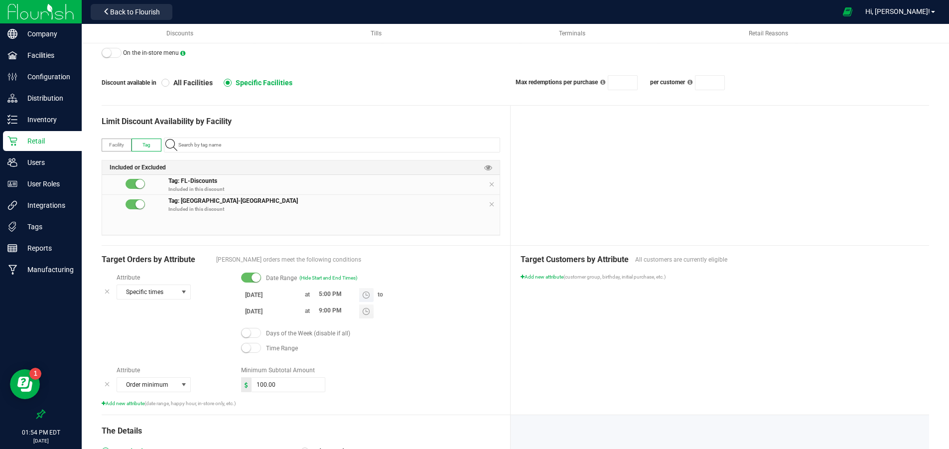
click at [322, 294] on input "5:00 PM" at bounding box center [336, 294] width 45 height 12
type input "8:36 PM"
click at [320, 311] on input "9:00 PM" at bounding box center [336, 310] width 45 height 12
type input "8:35 PM"
click at [466, 330] on div "Days of the Week (disable if all)" at bounding box center [370, 333] width 259 height 10
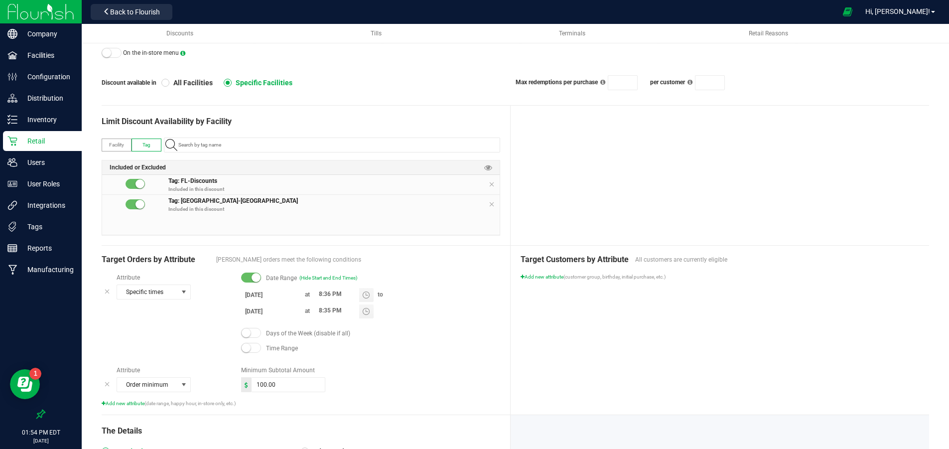
click at [458, 330] on div "Days of the Week (disable if all)" at bounding box center [370, 333] width 259 height 10
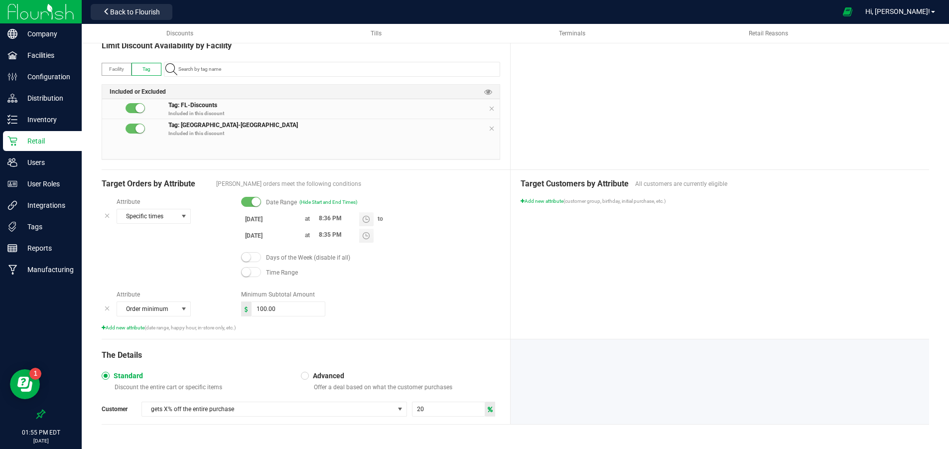
scroll to position [0, 0]
click at [284, 407] on span "gets X% off the entire purchase" at bounding box center [268, 409] width 252 height 14
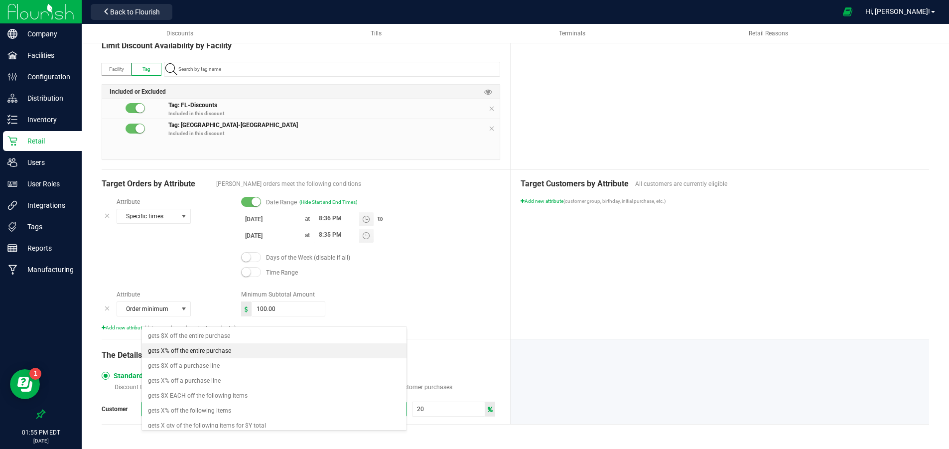
scroll to position [0, 0]
click at [249, 365] on li "gets $X off a purchase line" at bounding box center [274, 365] width 264 height 15
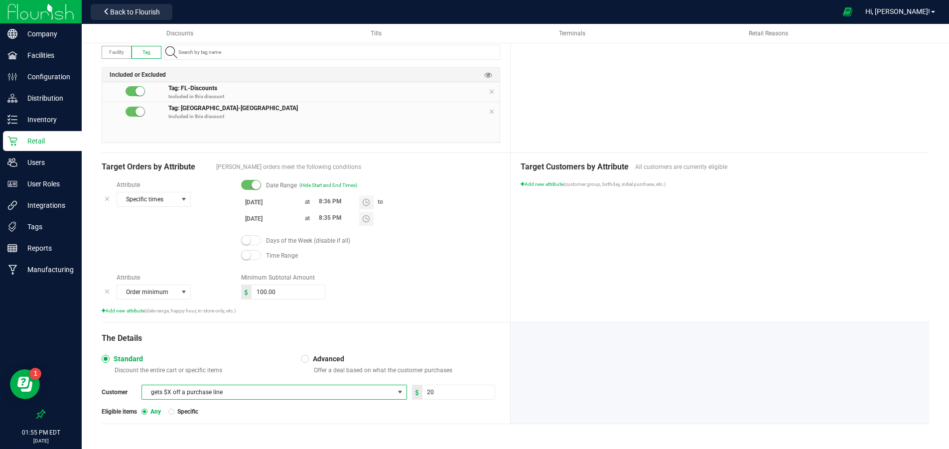
scroll to position [189, 0]
drag, startPoint x: 172, startPoint y: 409, endPoint x: 199, endPoint y: 412, distance: 27.1
click at [172, 409] on div at bounding box center [171, 412] width 6 height 6
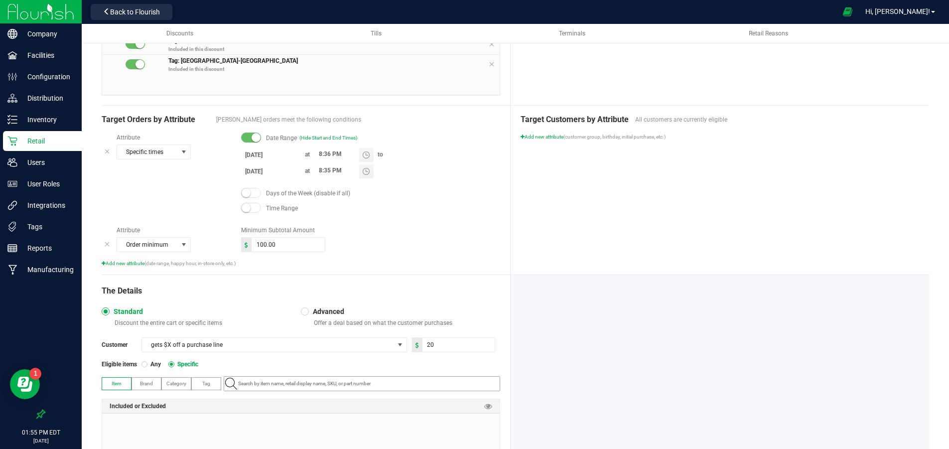
scroll to position [254, 0]
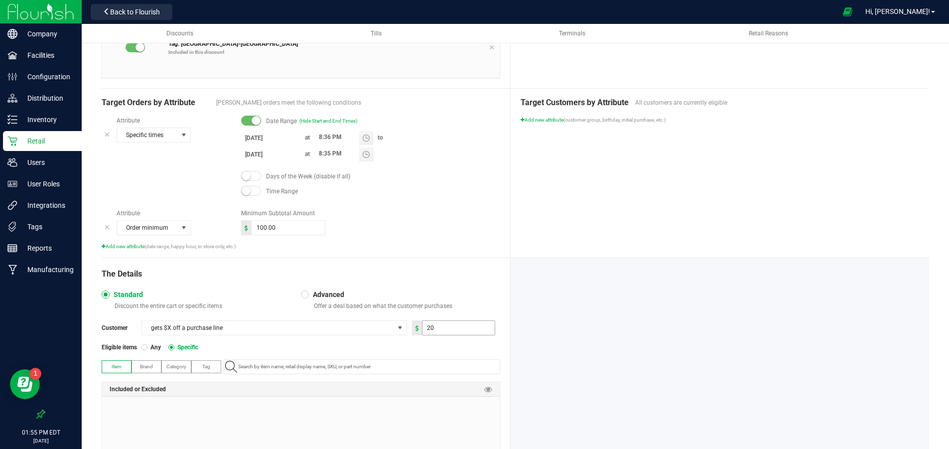
click at [448, 332] on input "20" at bounding box center [458, 328] width 72 height 14
type input "2"
type input "4.00"
drag, startPoint x: 371, startPoint y: 347, endPoint x: 378, endPoint y: 347, distance: 6.5
click at [371, 347] on div "Eligible items Any Specific" at bounding box center [301, 347] width 398 height 9
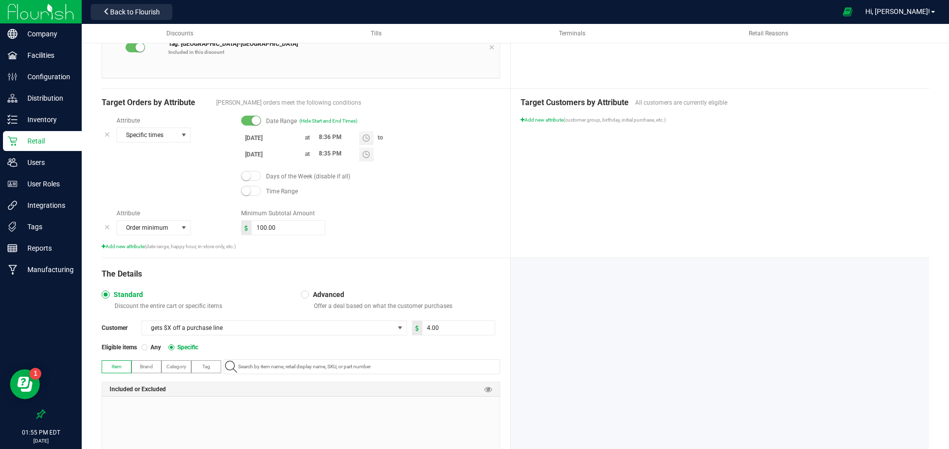
click at [204, 367] on span "Tag" at bounding box center [206, 366] width 8 height 5
click at [259, 365] on input "NO DATA FOUND" at bounding box center [366, 367] width 265 height 14
type input "chews"
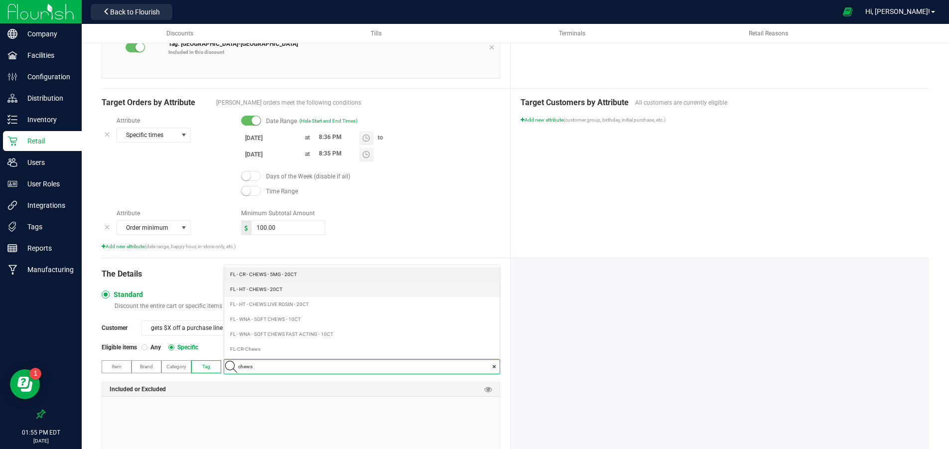
click at [278, 291] on span "FL - HT - CHEWS - 20CT" at bounding box center [256, 289] width 52 height 10
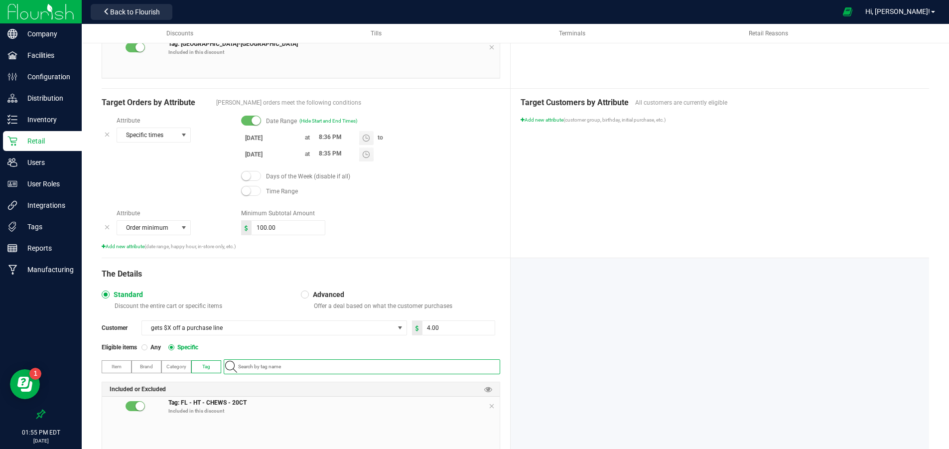
click at [590, 332] on div at bounding box center [720, 362] width 418 height 209
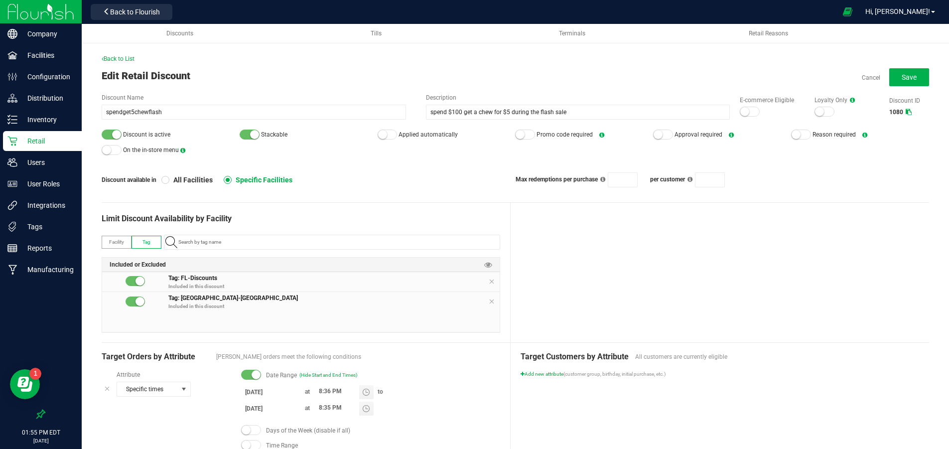
scroll to position [0, 0]
click at [913, 78] on span "Save" at bounding box center [909, 77] width 15 height 8
